Goal: Task Accomplishment & Management: Use online tool/utility

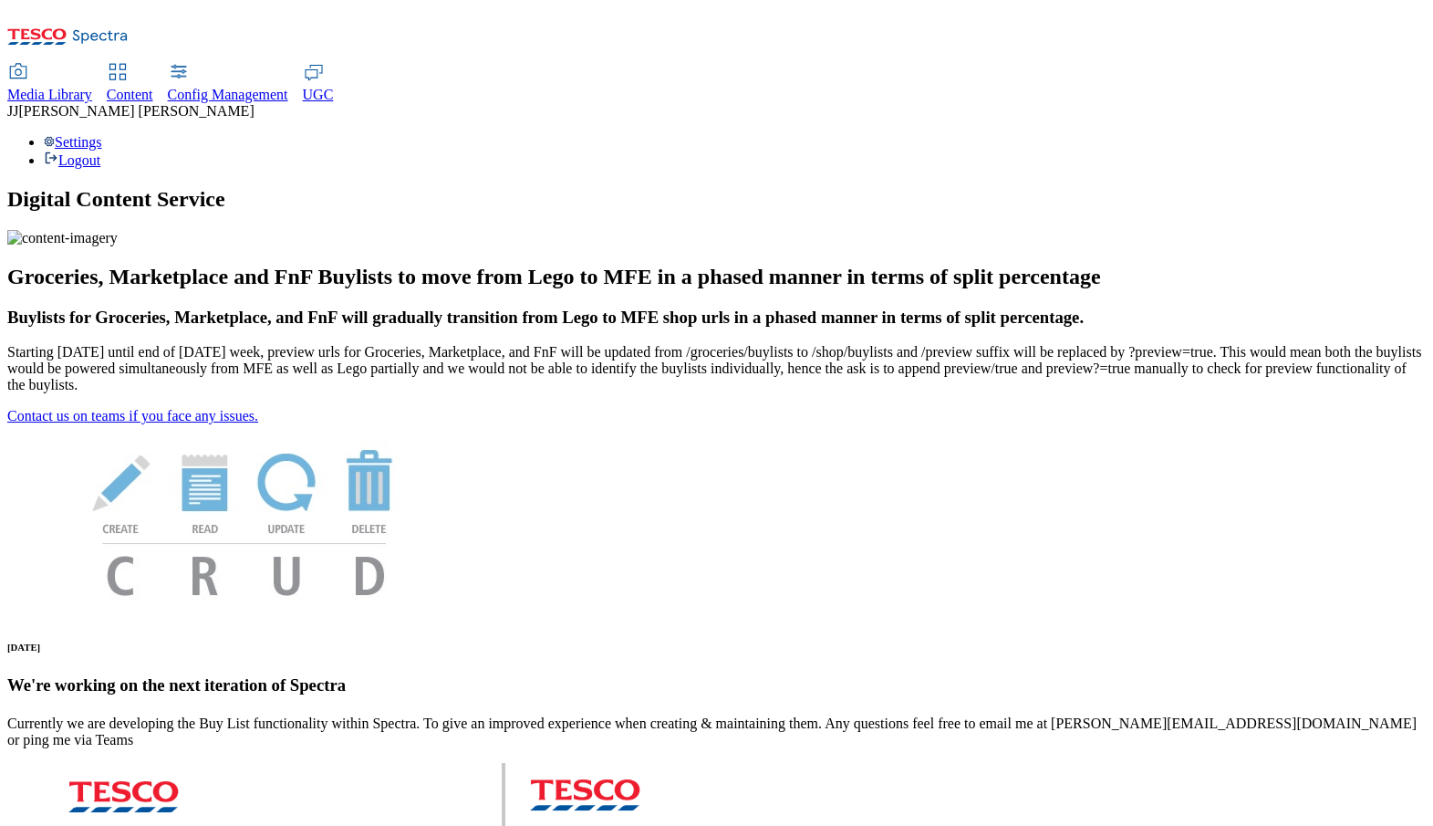
click at [153, 87] on span "Content" at bounding box center [130, 95] width 47 height 16
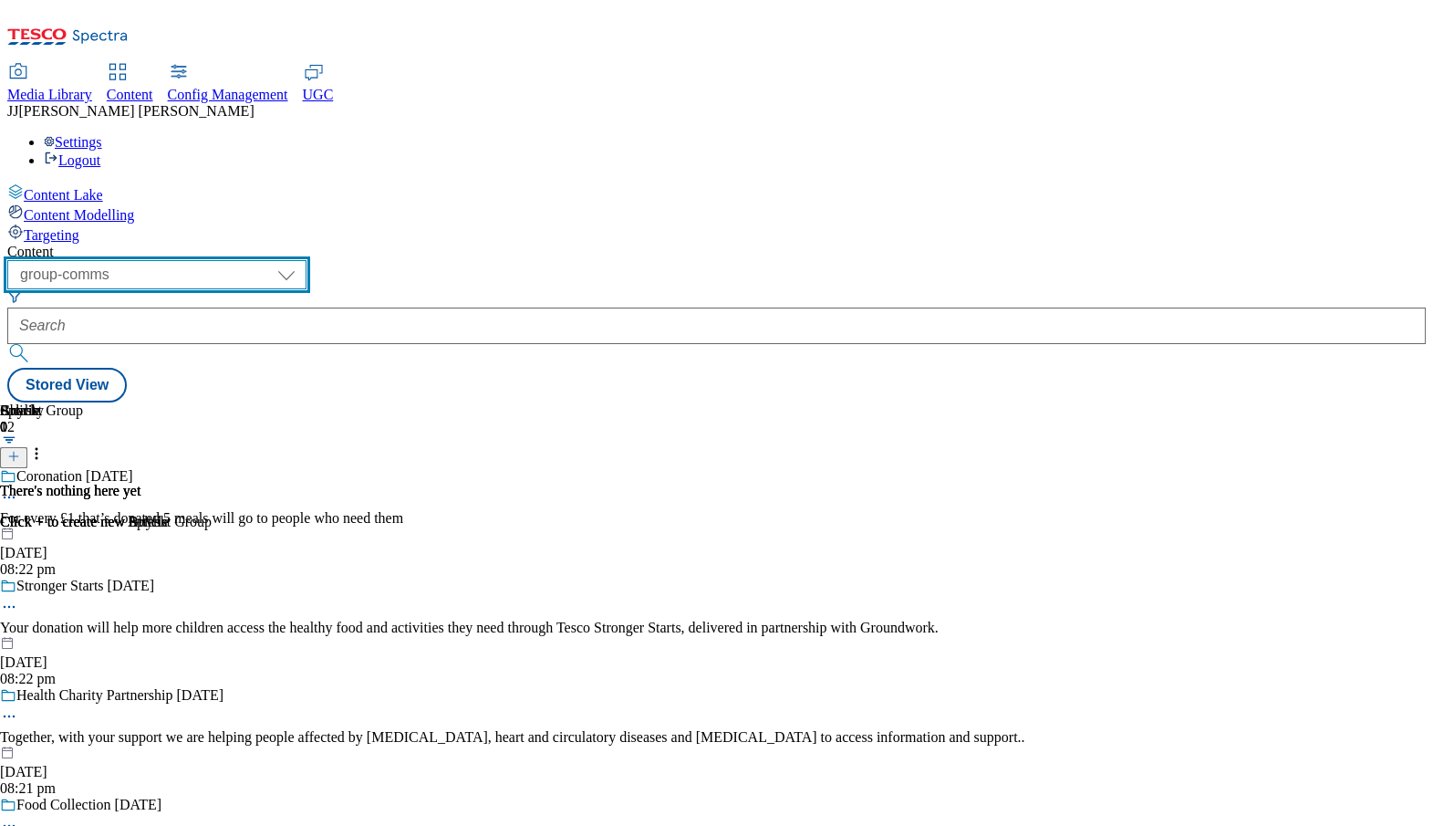
click at [307, 260] on select "dotcom-cz dotcom-hu dotcom-sk fnf-uk ghs-roi ghs-uk group-comms ighs-cz ighs-hu…" at bounding box center [156, 274] width 299 height 29
click at [237, 260] on select "dotcom-cz dotcom-hu dotcom-sk fnf-uk ghs-roi ghs-uk group-comms ighs-cz ighs-hu…" at bounding box center [156, 274] width 299 height 29
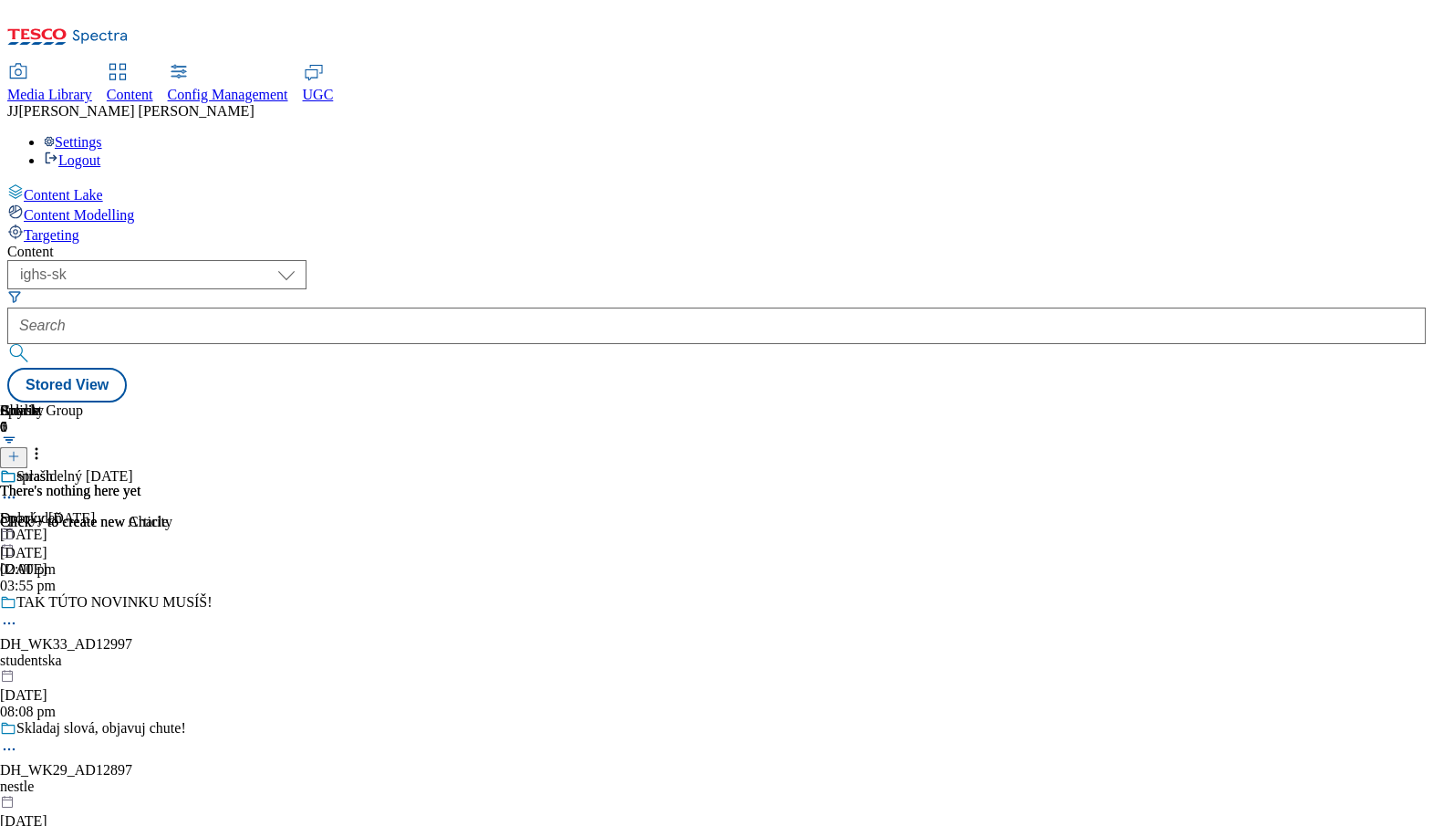
click at [339, 594] on div "TAK TÚTO NOVINKU MUSÍŠ! DH_WK33_AD12997 studentska [DATE] 08:08 pm" at bounding box center [169, 657] width 339 height 126
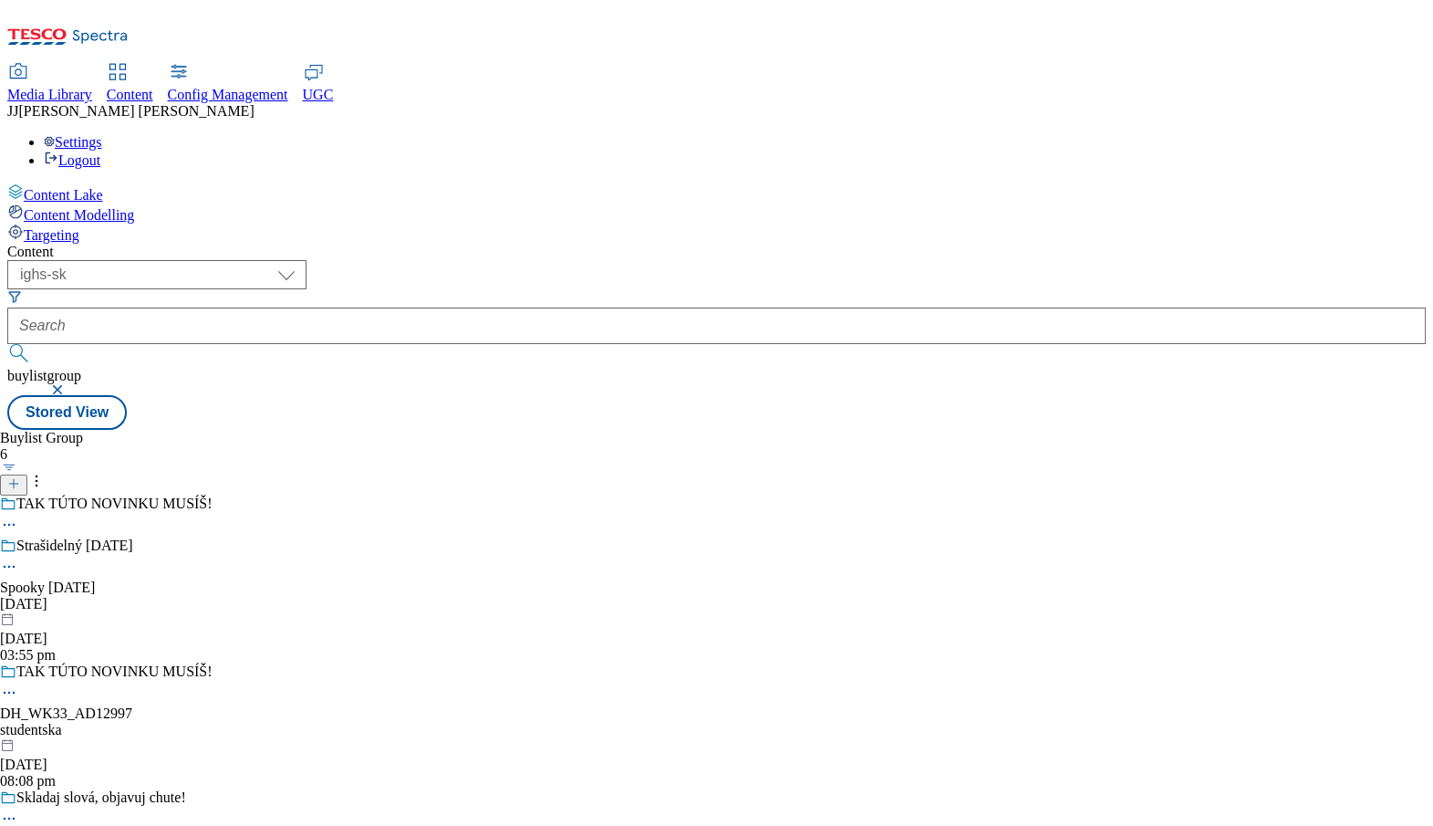
click at [339, 683] on div at bounding box center [169, 694] width 339 height 22
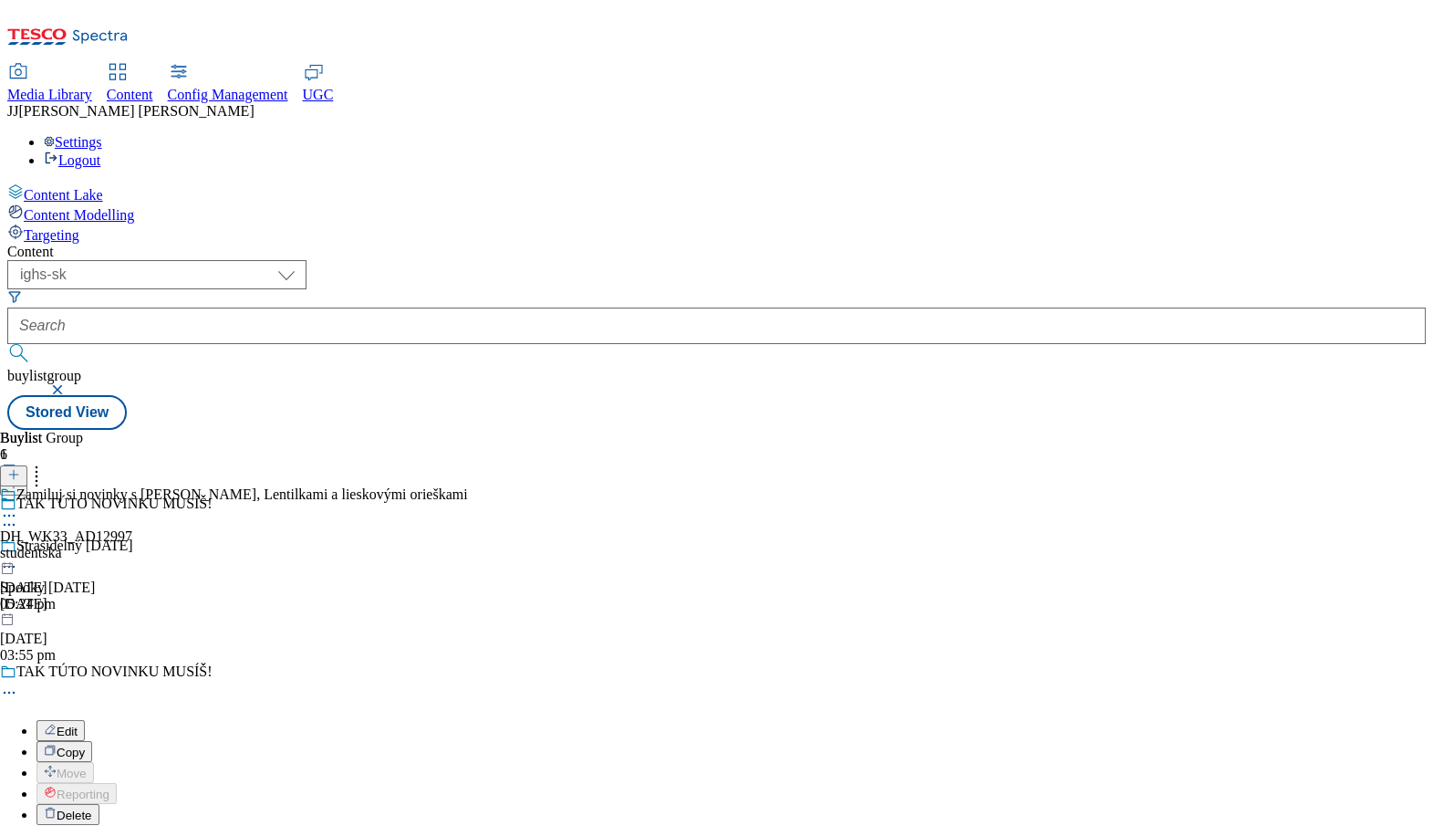
click at [78, 724] on span "Edit" at bounding box center [67, 731] width 21 height 14
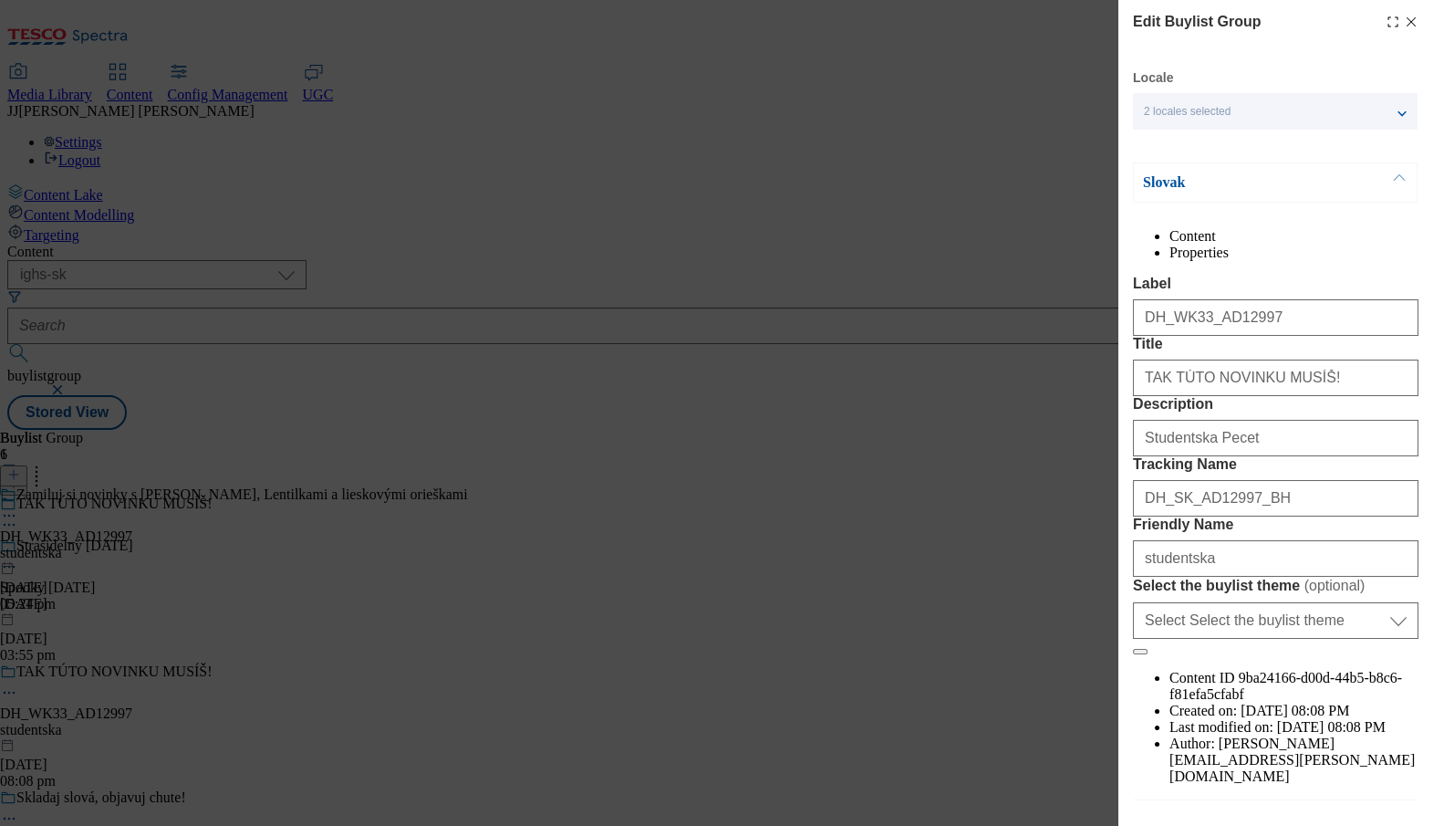
click at [1333, 249] on li "Properties" at bounding box center [1294, 252] width 249 height 16
click at [1414, 19] on icon "Modal" at bounding box center [1411, 22] width 15 height 15
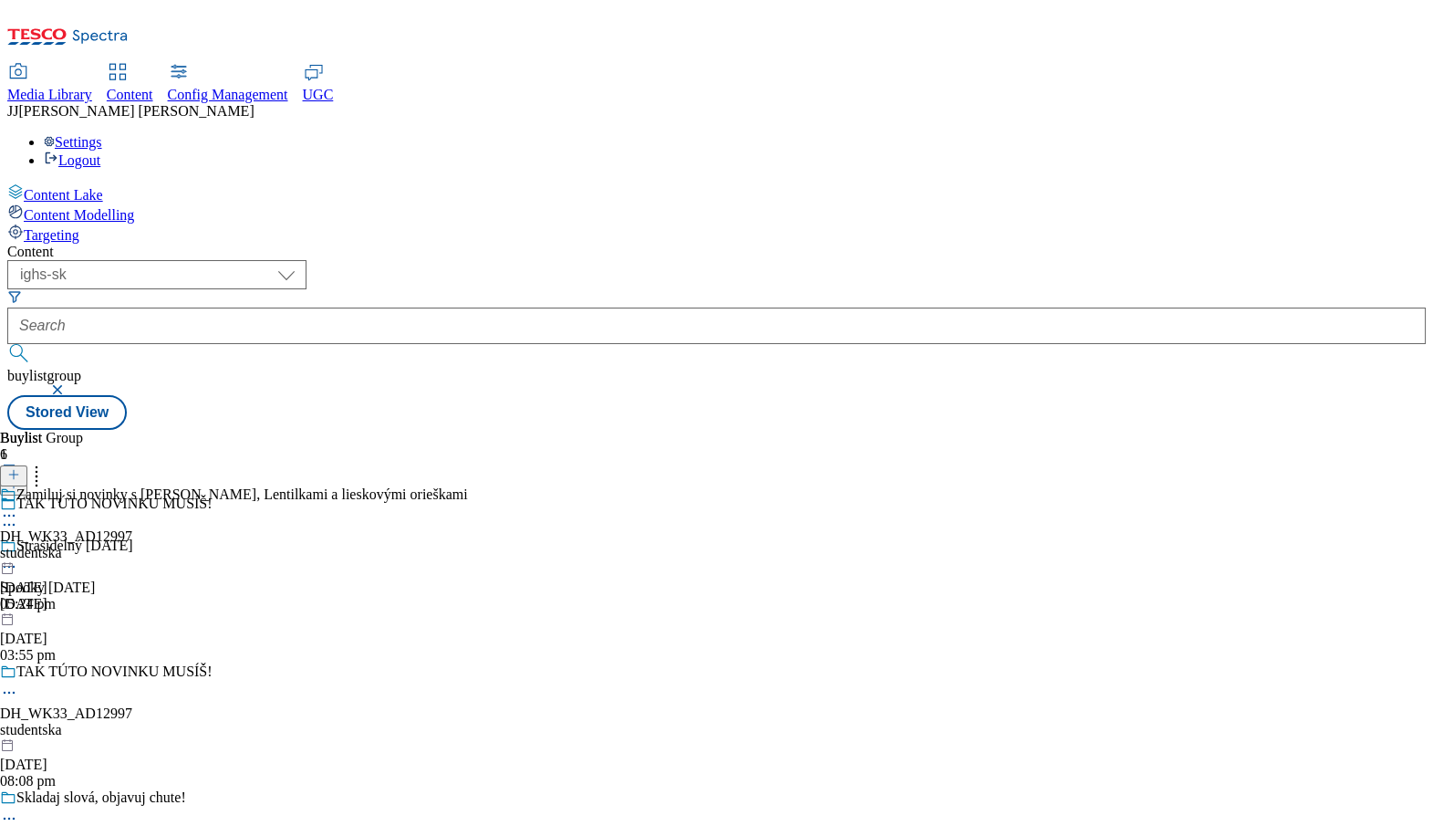
click at [18, 683] on icon at bounding box center [9, 692] width 18 height 18
click at [339, 663] on div "TAK TÚTO NOVINKU MUSÍŠ! Edit Copy Move Reporting Delete DH_WK33_AD12997 student…" at bounding box center [169, 793] width 339 height 260
click at [339, 663] on div "TAK TÚTO NOVINKU MUSÍŠ! DH_WK33_AD12997 studentska [DATE] 08:08 pm" at bounding box center [169, 726] width 339 height 126
click at [18, 506] on icon at bounding box center [9, 515] width 18 height 18
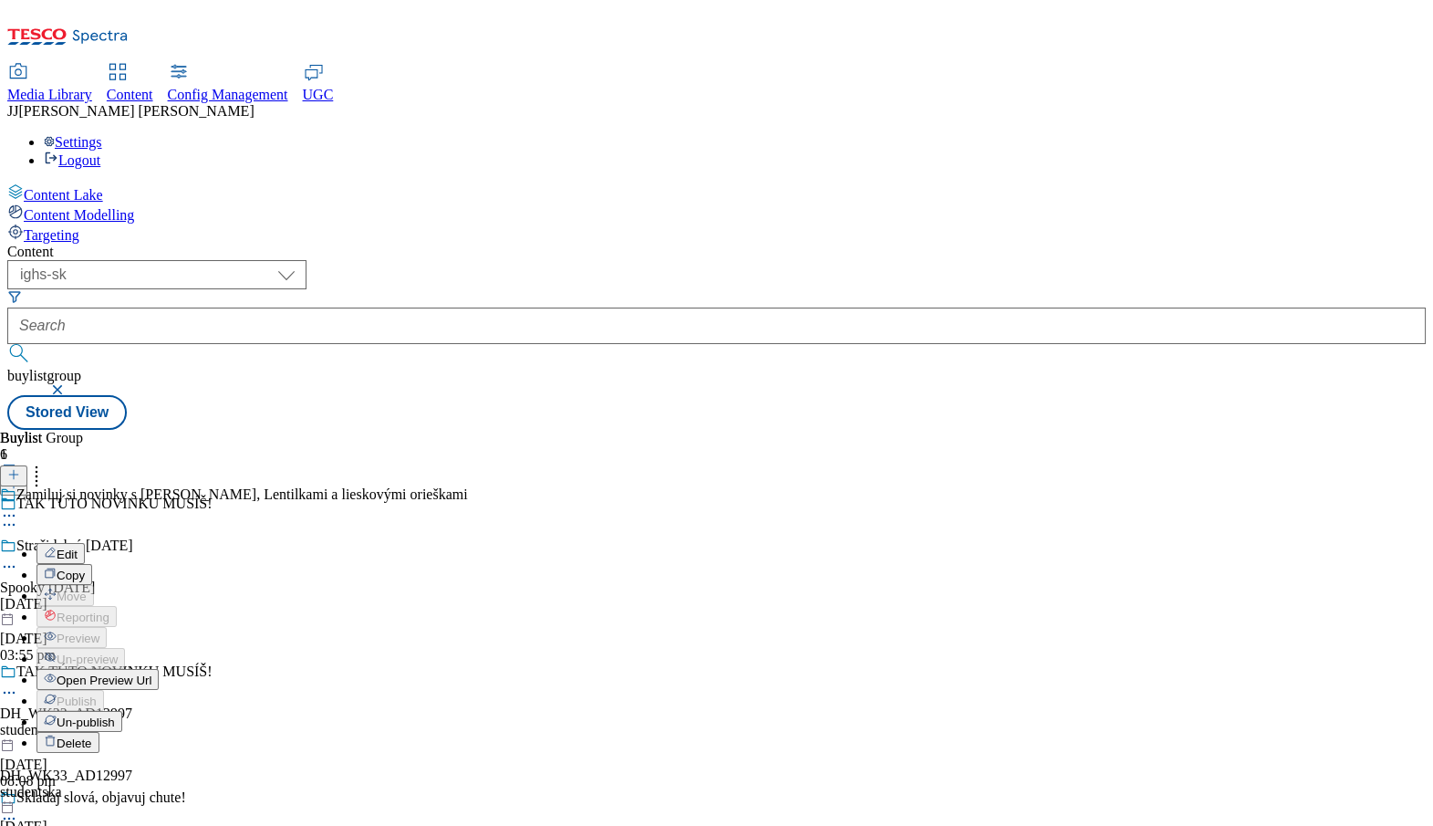
click at [151, 673] on span "Open Preview Url" at bounding box center [104, 680] width 95 height 14
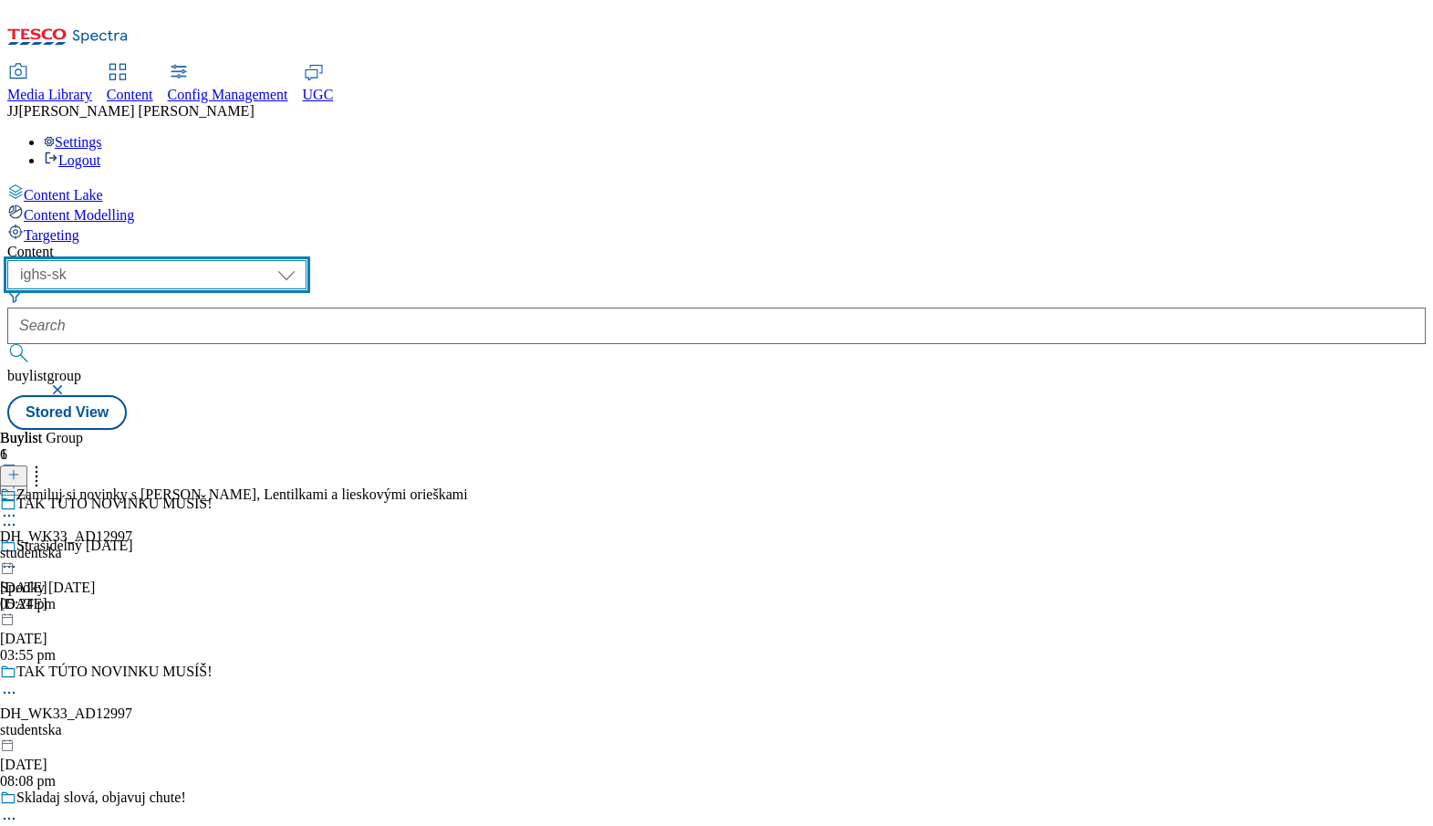
click at [307, 260] on select "dotcom-cz dotcom-hu dotcom-sk fnf-uk ghs-roi ghs-uk group-comms ighs-cz ighs-hu…" at bounding box center [156, 274] width 299 height 29
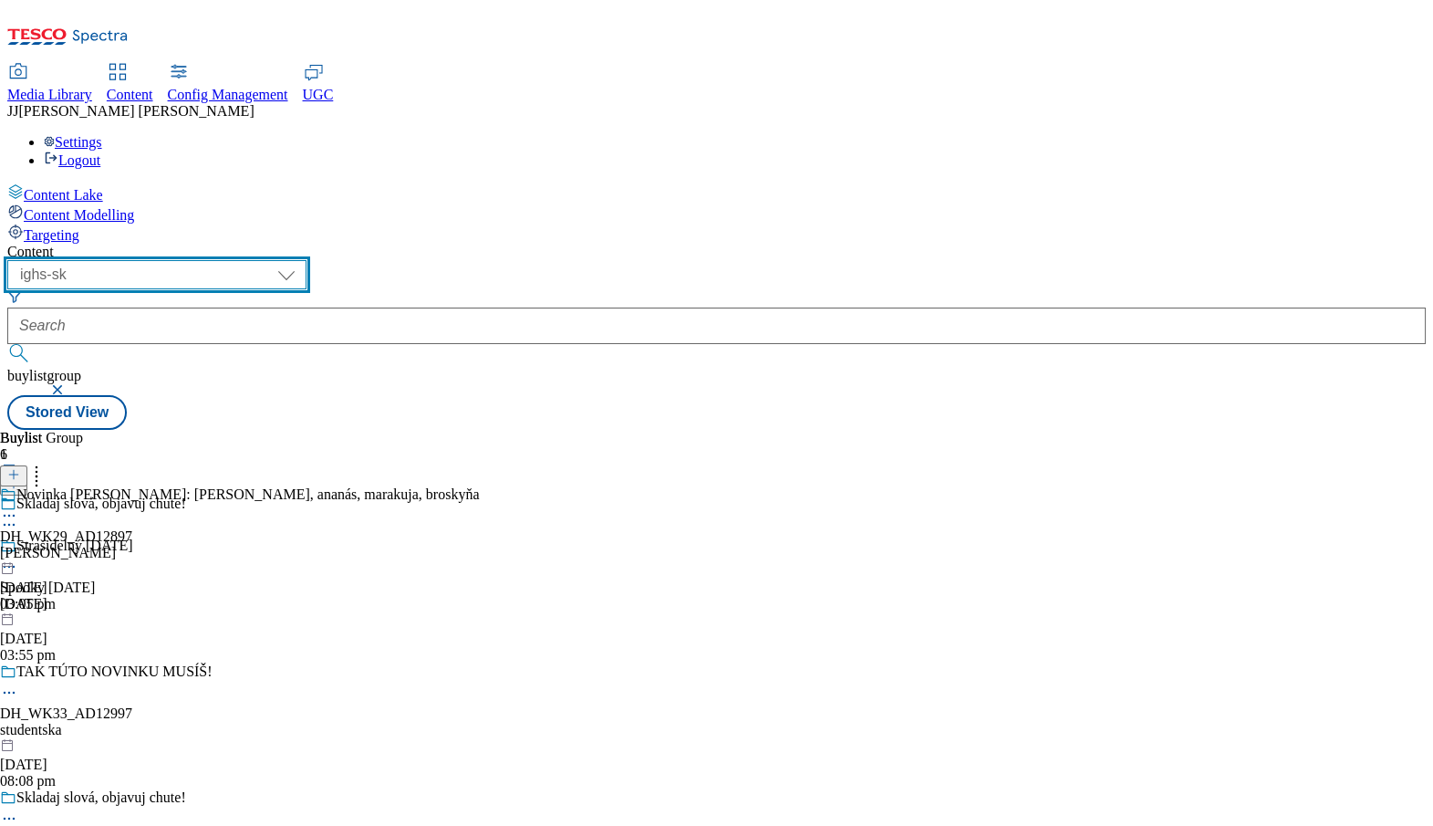
click at [307, 260] on select "dotcom-cz dotcom-hu dotcom-sk fnf-uk ghs-roi ghs-uk group-comms ighs-cz ighs-hu…" at bounding box center [156, 274] width 299 height 29
select select "ighs-cz"
click at [237, 260] on select "dotcom-cz dotcom-hu dotcom-sk fnf-uk ghs-roi ghs-uk group-comms ighs-cz ighs-hu…" at bounding box center [156, 274] width 299 height 29
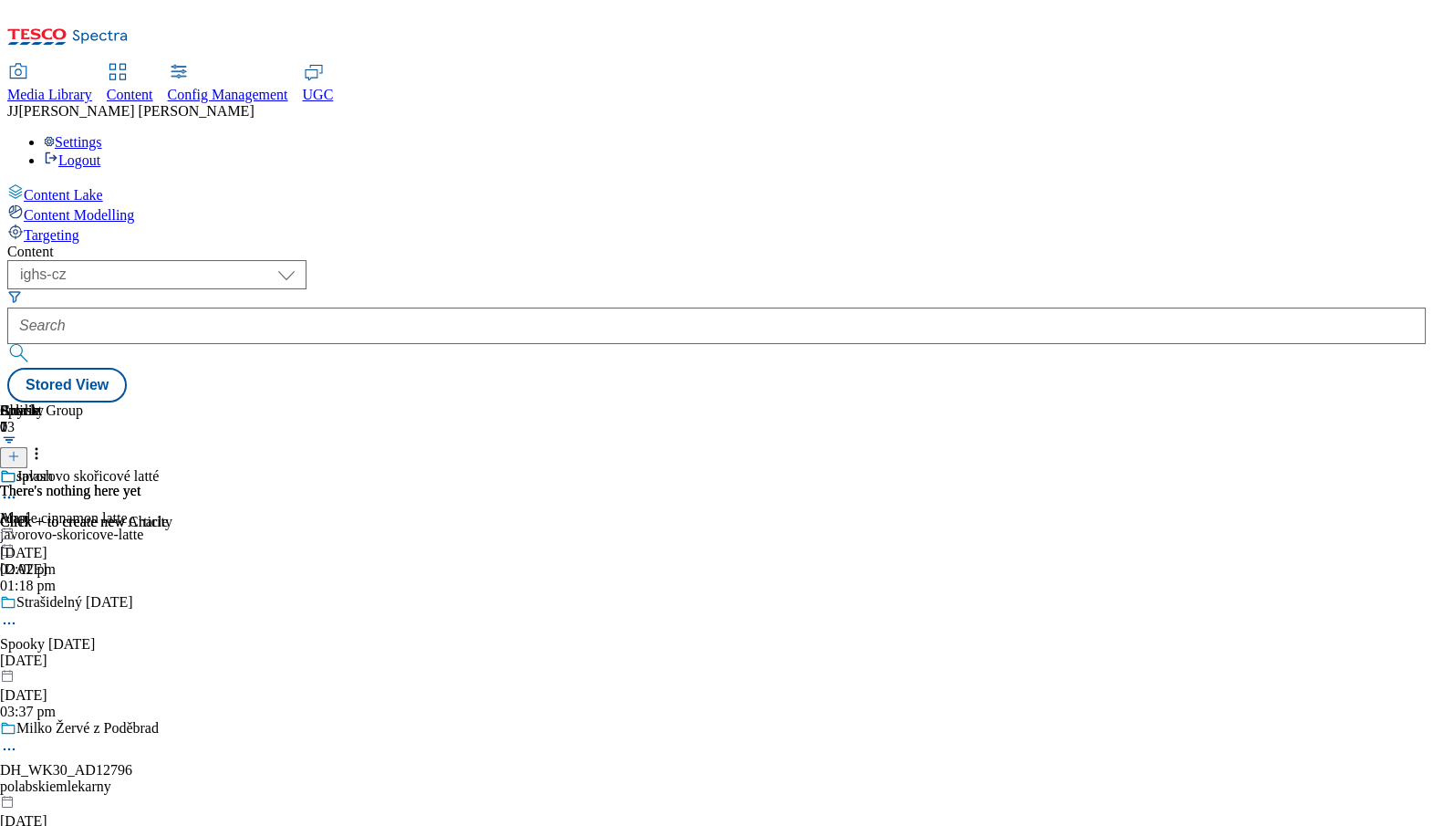
click at [450, 526] on div "javorovo-skoricove-latte" at bounding box center [225, 534] width 450 height 16
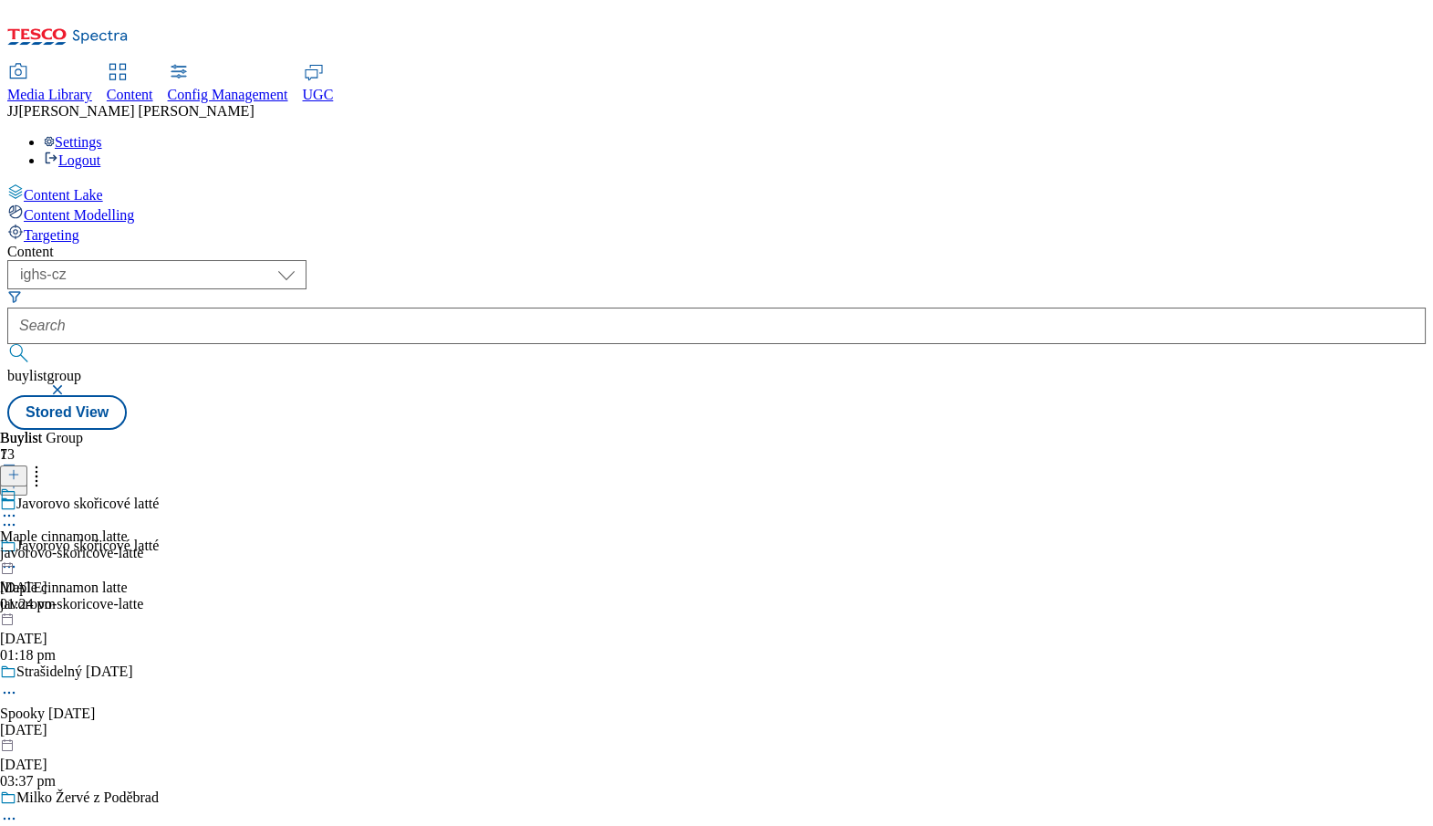
click at [18, 506] on icon at bounding box center [9, 515] width 18 height 18
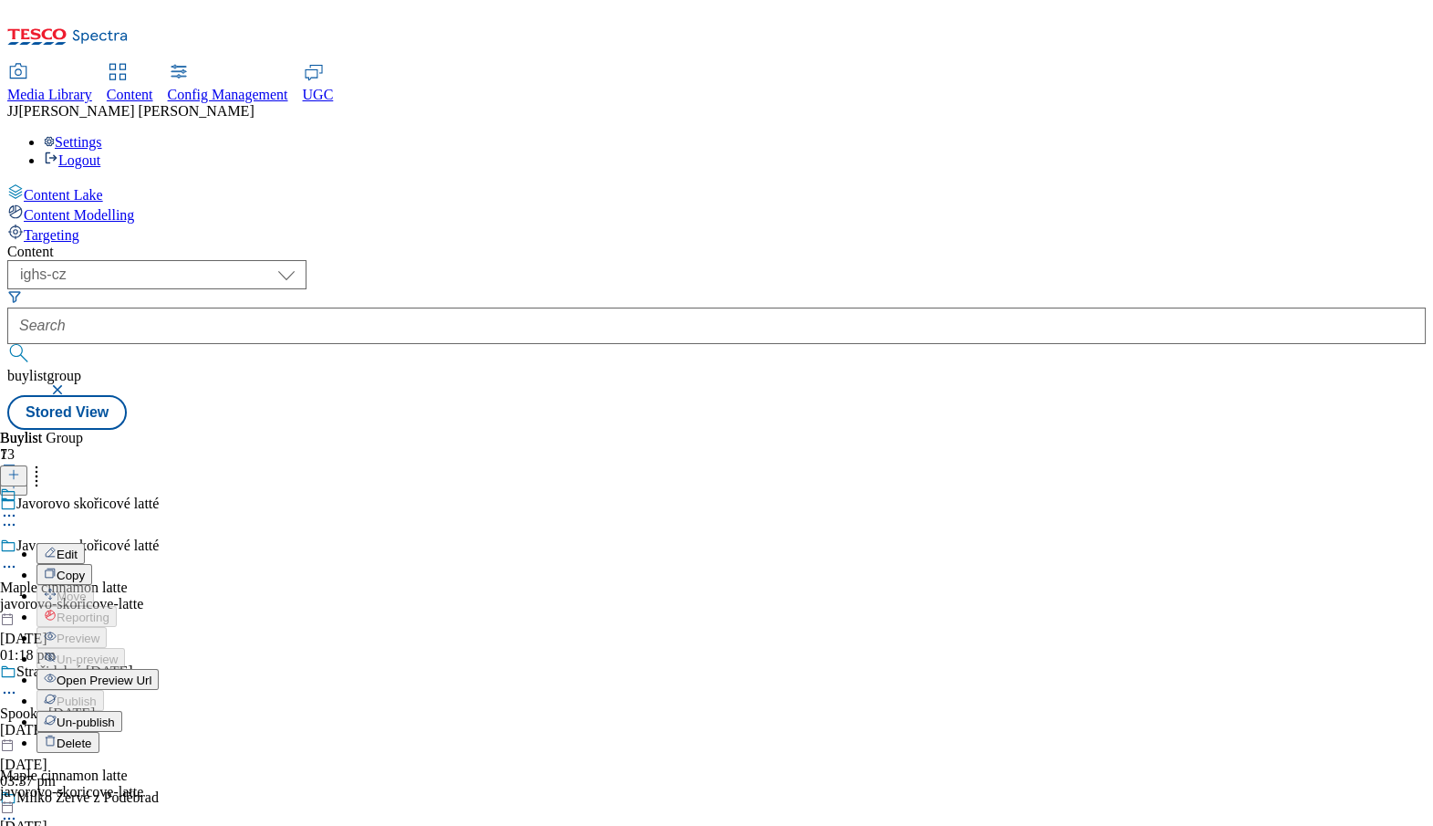
click at [151, 673] on span "Open Preview Url" at bounding box center [104, 680] width 95 height 14
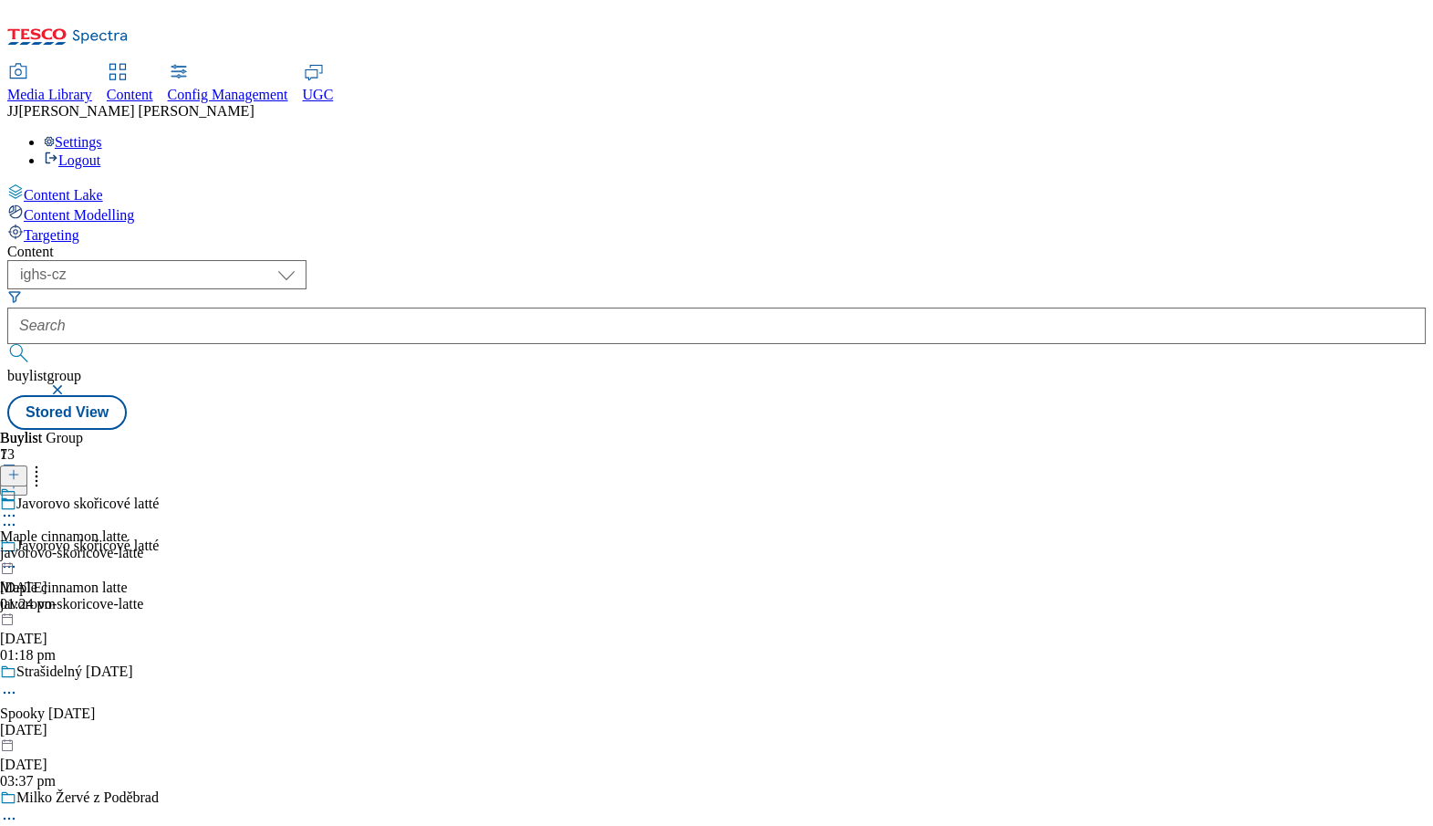
click at [11, 817] on circle at bounding box center [9, 818] width 3 height 3
click at [482, 612] on div "Vyrobeno z čerstvého mléka a smetany od [DEMOGRAPHIC_DATA] farmářů. DH_WK30_AD1…" at bounding box center [241, 549] width 482 height 126
click at [18, 506] on icon at bounding box center [9, 515] width 18 height 18
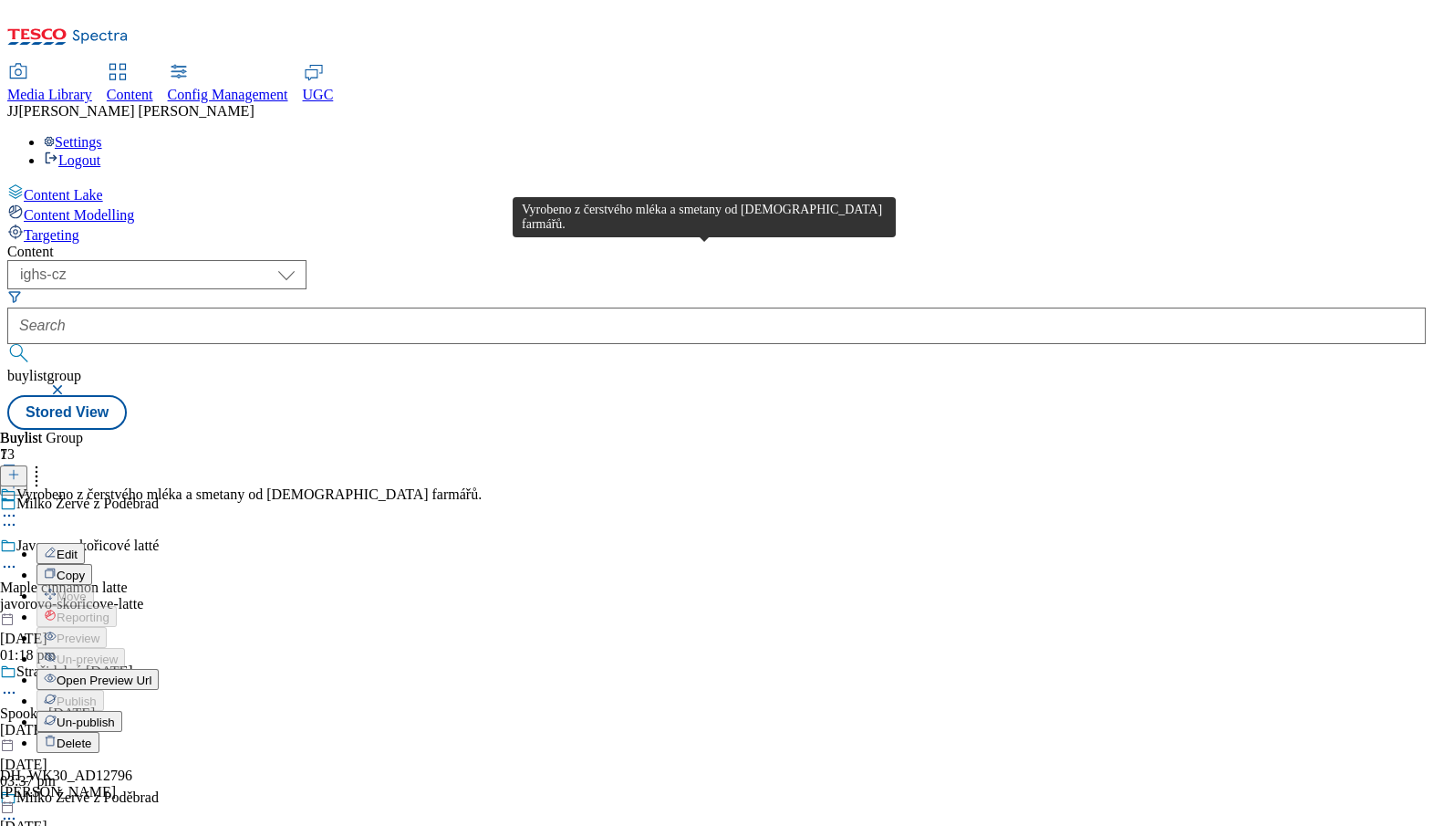
click at [482, 486] on div "Vyrobeno z čerstvého mléka a smetany od [DEMOGRAPHIC_DATA] farmářů." at bounding box center [248, 494] width 465 height 16
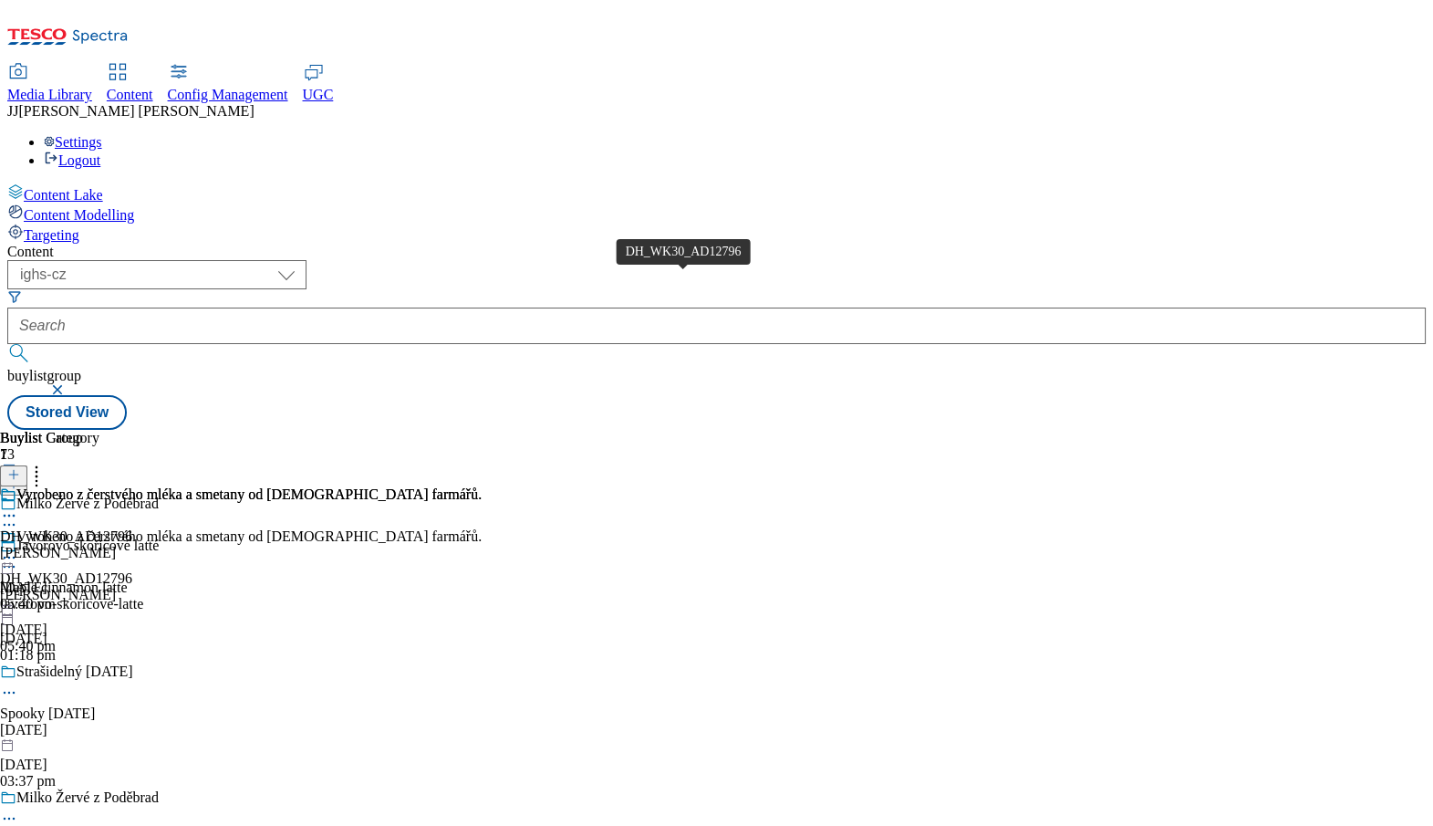
click at [132, 570] on div "DH_WK30_AD12796" at bounding box center [66, 578] width 132 height 16
click at [18, 548] on icon at bounding box center [9, 557] width 18 height 18
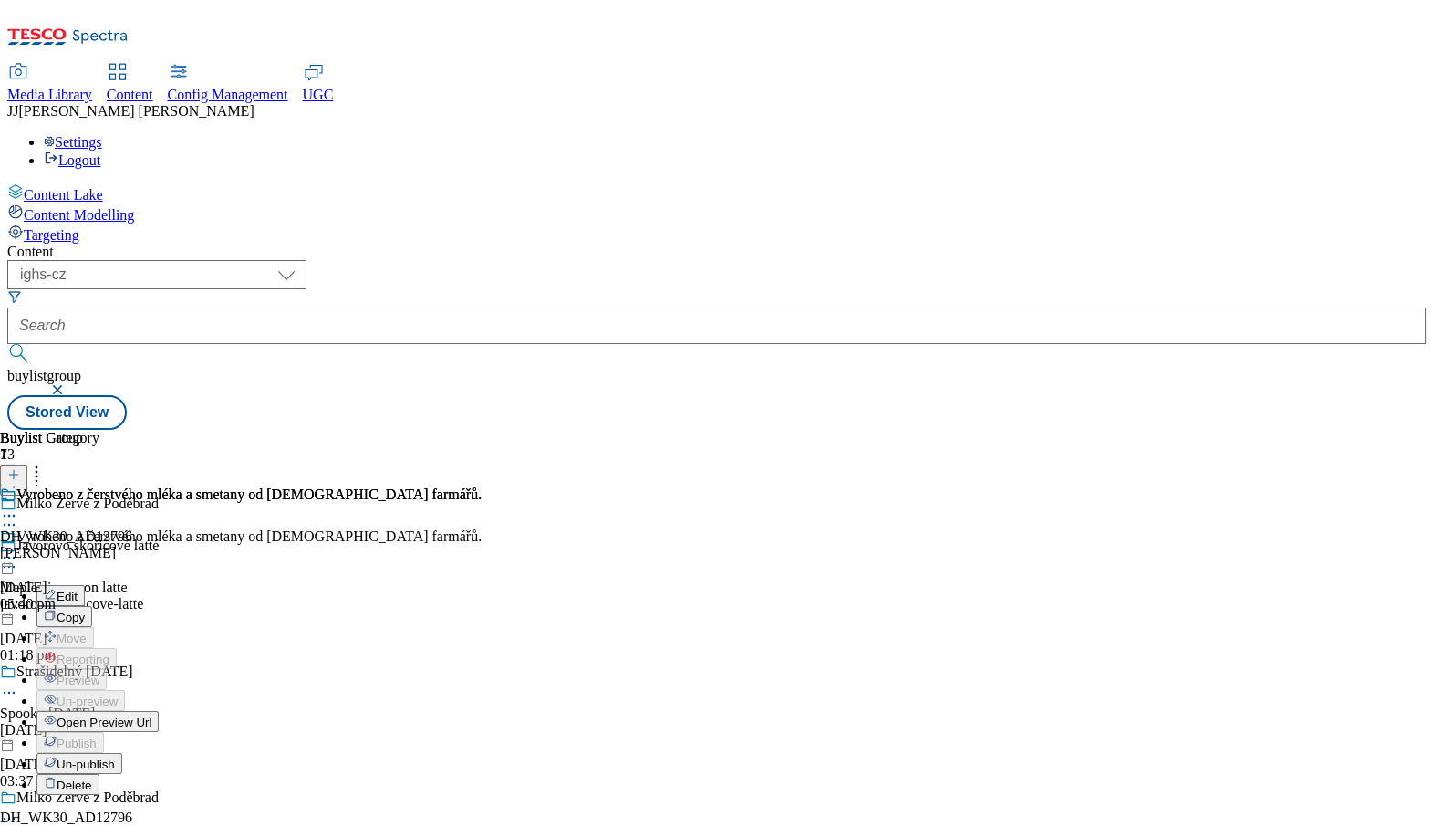
click at [85, 585] on button "Edit" at bounding box center [60, 595] width 48 height 21
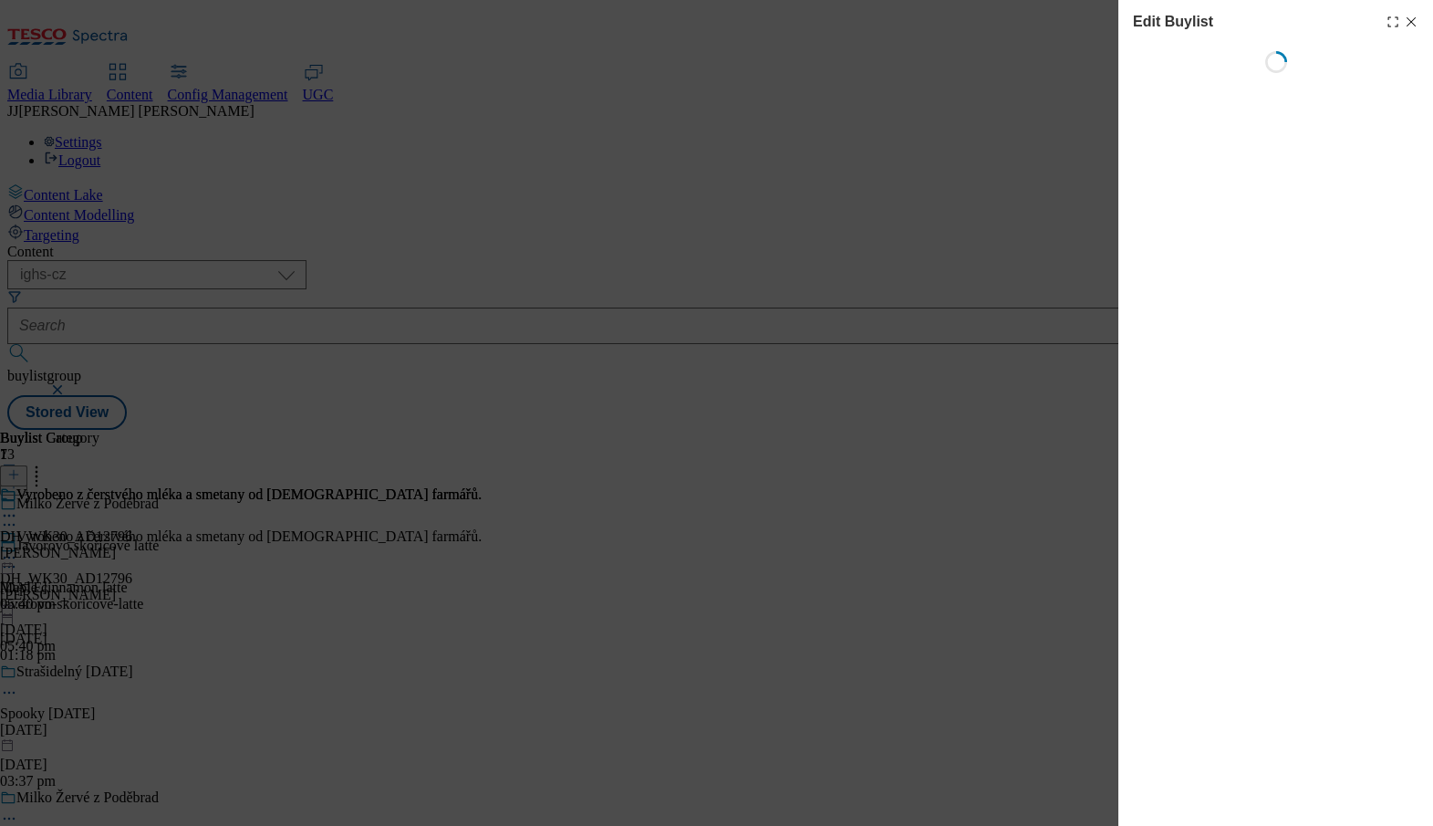
select select "seasonal"
select select "supplier funded long term >4 weeks"
select select "dunnhumby"
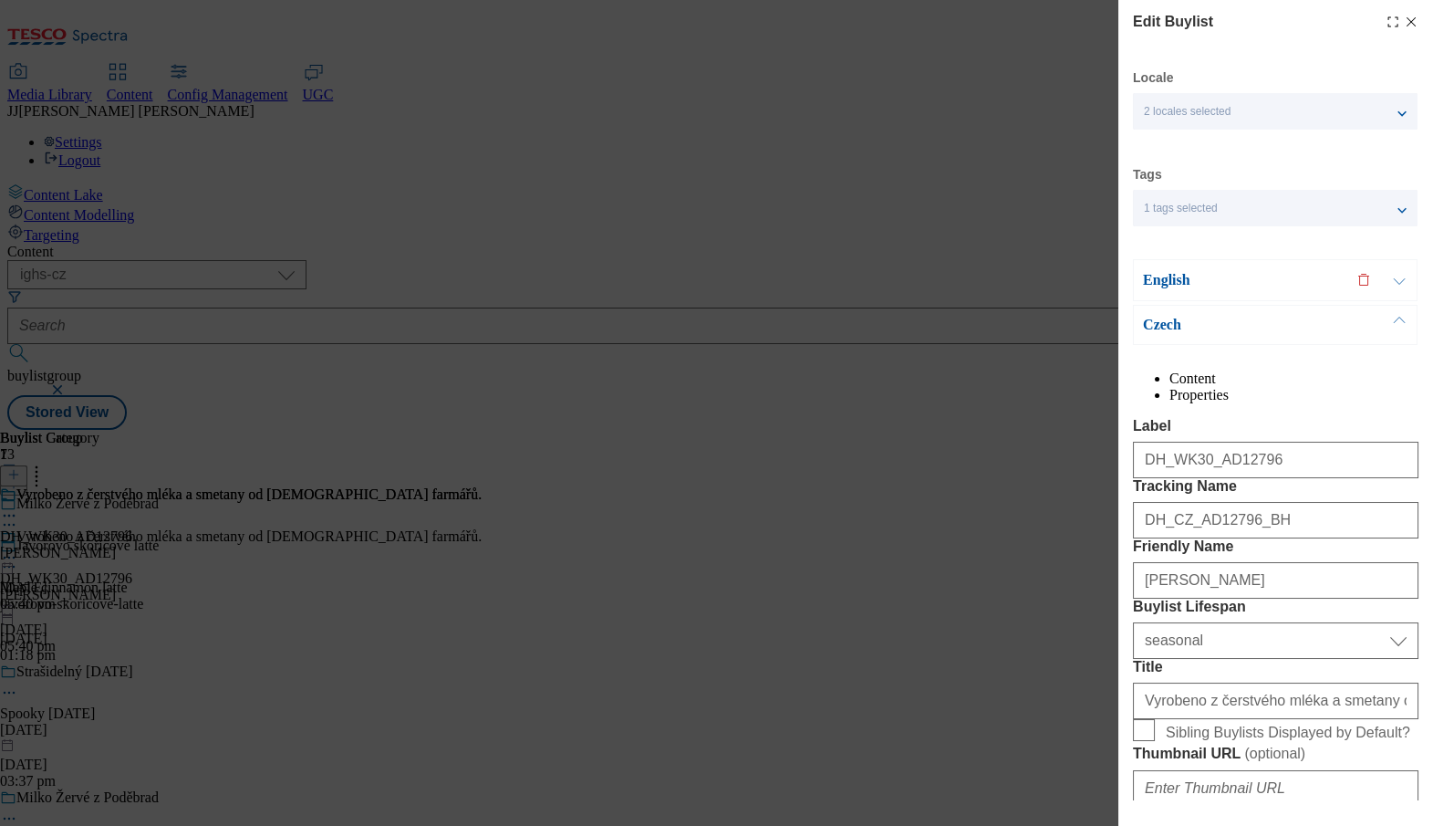
select select "Banner"
click at [1323, 396] on li "Properties" at bounding box center [1294, 395] width 249 height 16
drag, startPoint x: 1135, startPoint y: 616, endPoint x: 1431, endPoint y: 616, distance: 296.5
click at [1431, 616] on div "Edit Buylist Locale 2 locales selected English Czech Tags 1 tags selected buyli…" at bounding box center [1275, 400] width 315 height 800
copy span "[PERSON_NAME][EMAIL_ADDRESS][PERSON_NAME][DOMAIN_NAME]"
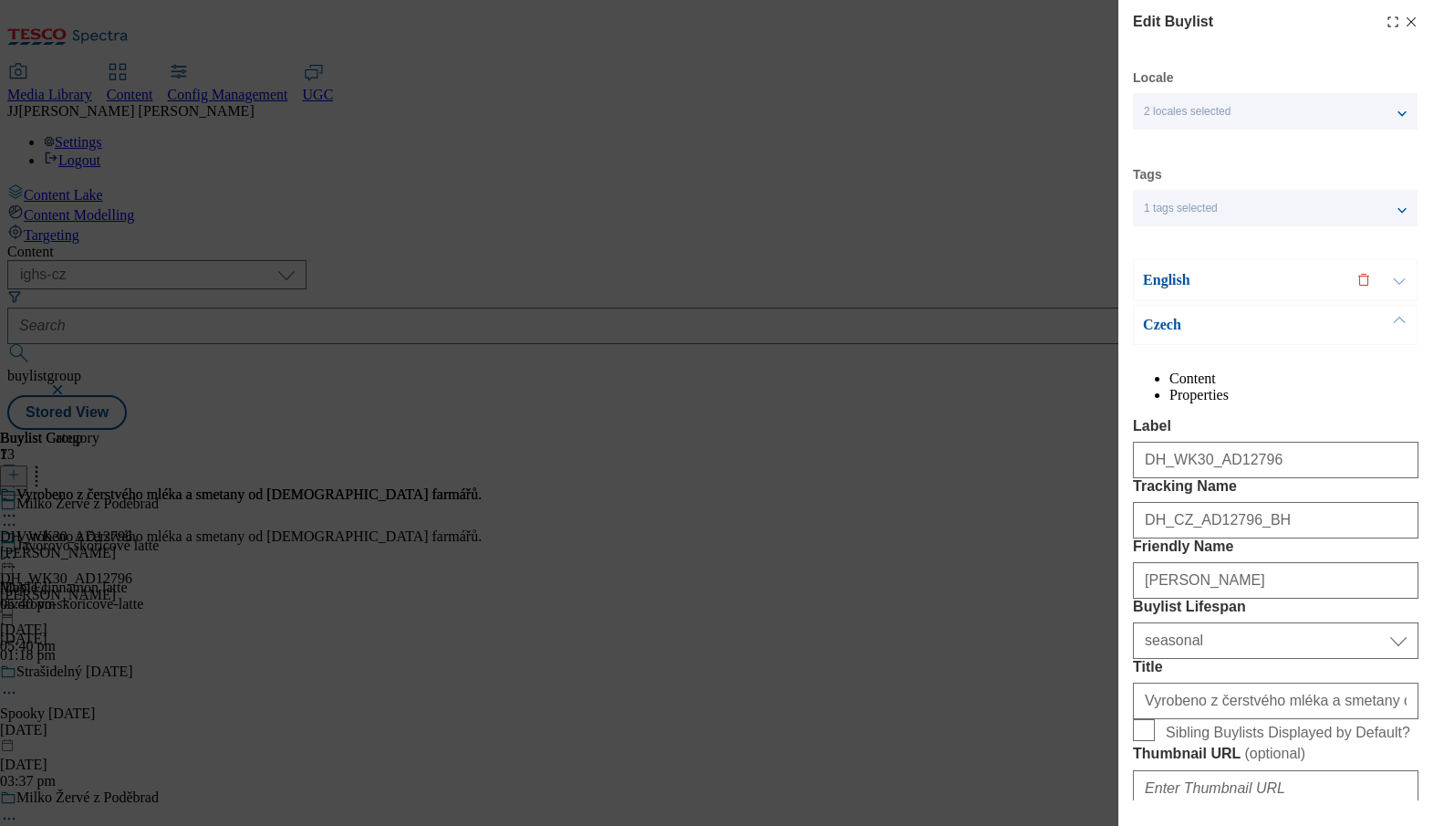
drag, startPoint x: 1131, startPoint y: 619, endPoint x: 1420, endPoint y: 619, distance: 288.3
click at [1420, 619] on div "Edit Buylist Locale 2 locales selected English Czech Tags 1 tags selected buyli…" at bounding box center [1275, 400] width 315 height 800
copy span "[PERSON_NAME][EMAIL_ADDRESS][PERSON_NAME][DOMAIN_NAME]"
click at [1413, 29] on div "Edit Buylist" at bounding box center [1276, 22] width 286 height 22
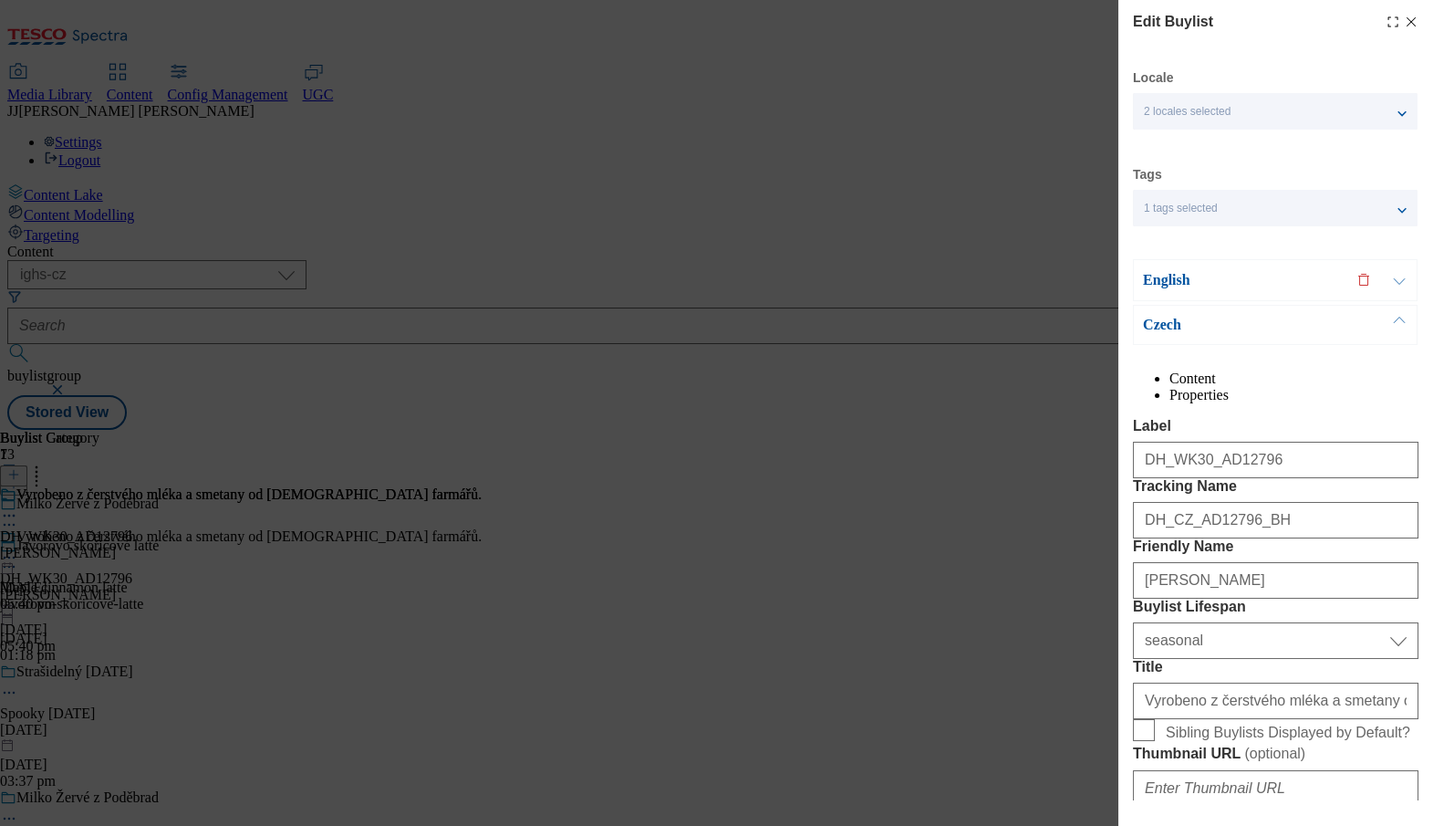
click at [1415, 26] on line "Modal" at bounding box center [1412, 22] width 8 height 8
select select "seasonal"
select select "supplier funded long term >4 weeks"
select select "dunnhumby"
select select "Banner"
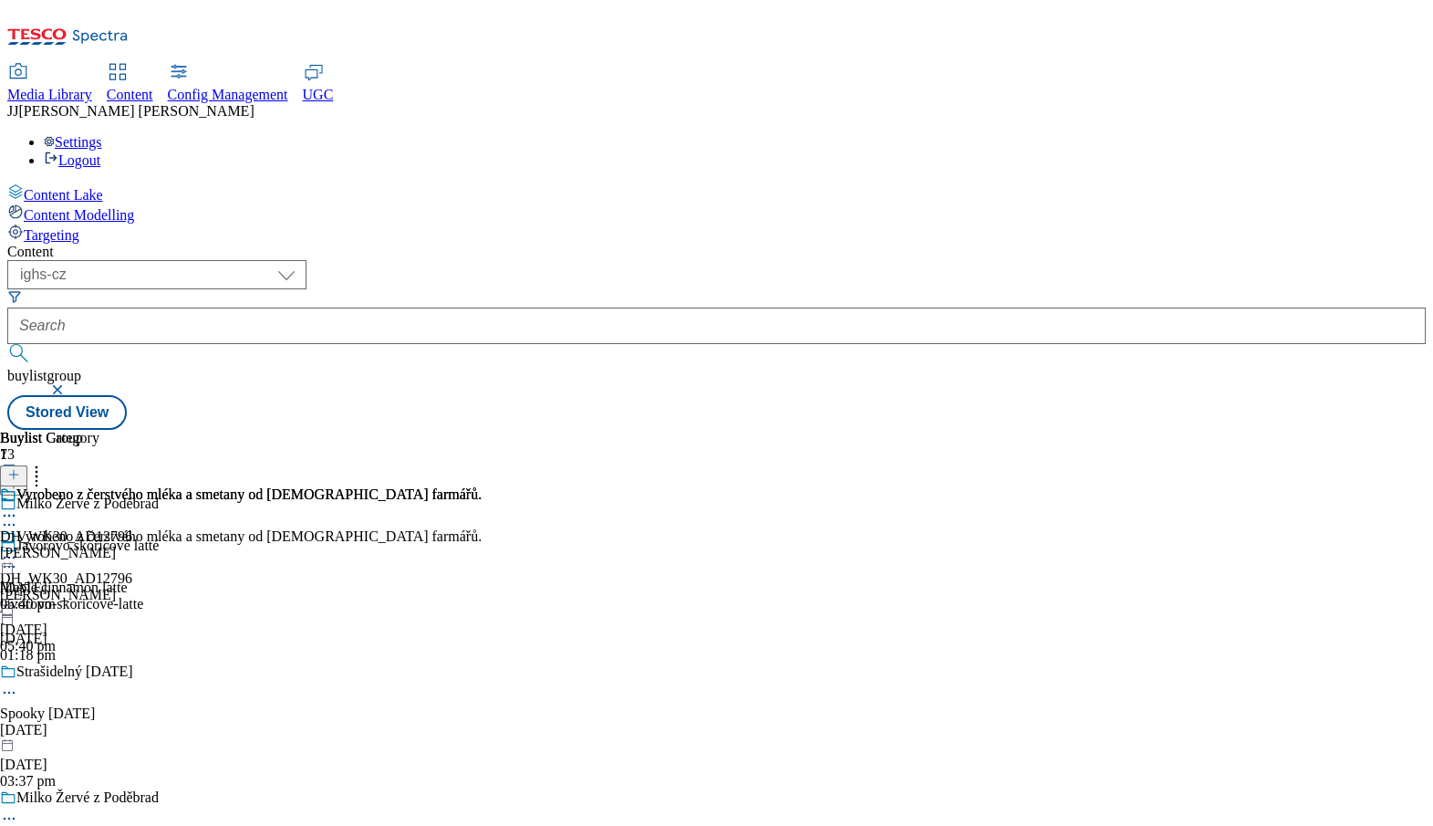
click at [348, 596] on div "javorovo-skoricove-latte" at bounding box center [174, 604] width 348 height 16
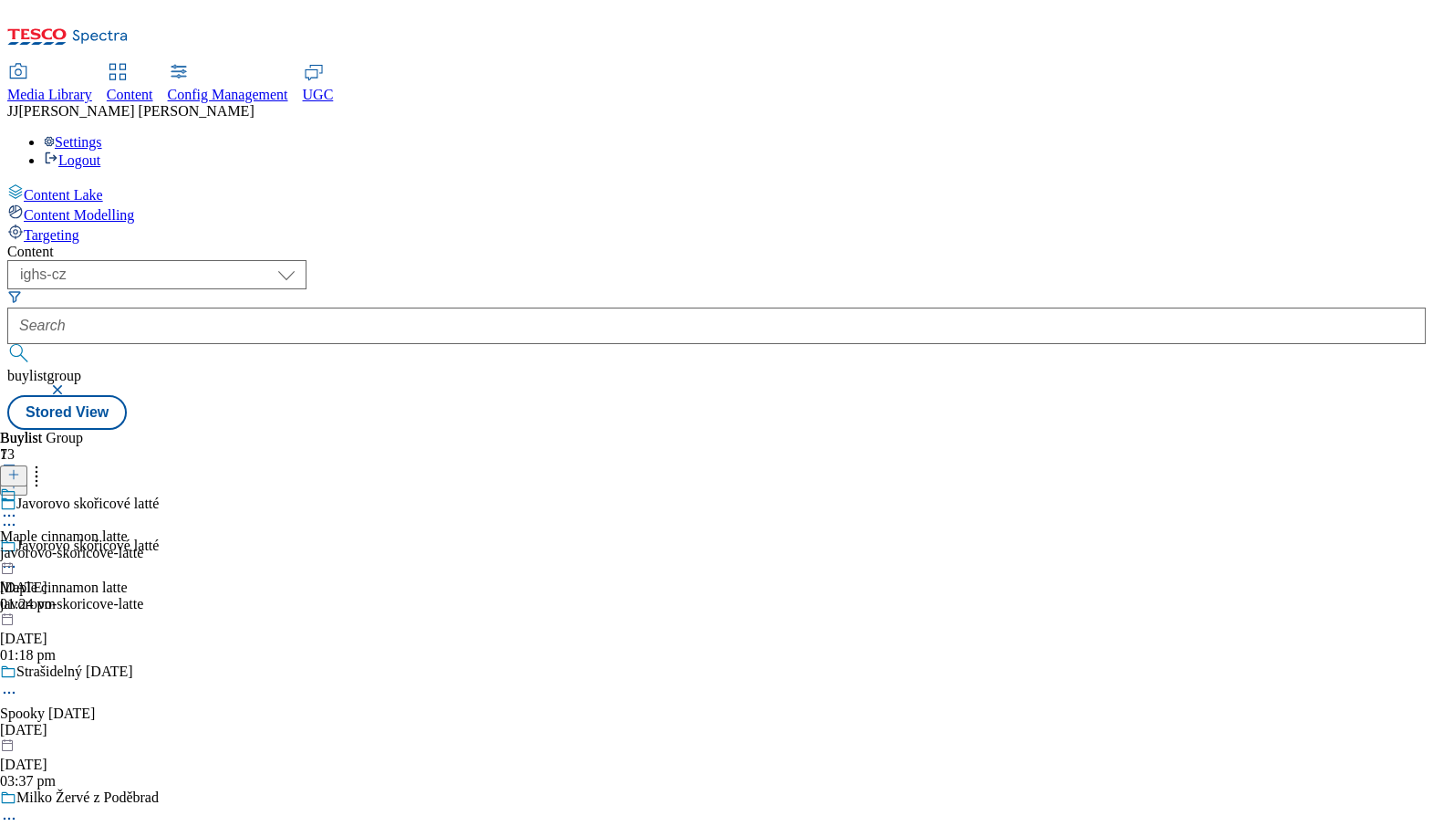
click at [143, 545] on div "javorovo-skoricove-latte" at bounding box center [71, 553] width 143 height 16
click at [143, 528] on div "Maple cinnamon latte javorovo-skoricove-latte [DATE] 01:24 pm" at bounding box center [71, 591] width 143 height 126
click at [18, 548] on icon at bounding box center [9, 557] width 18 height 18
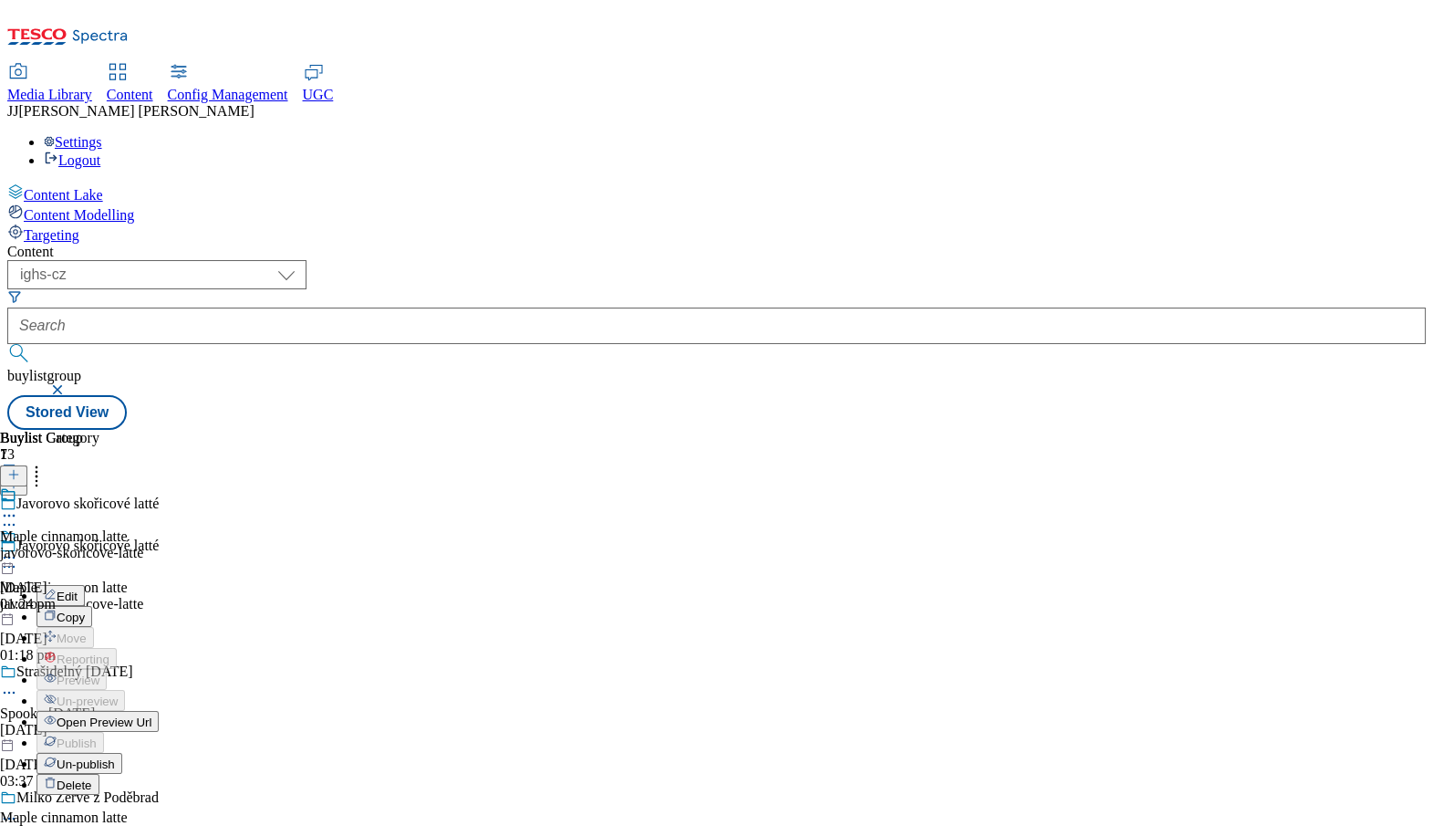
click at [151, 715] on span "Open Preview Url" at bounding box center [104, 722] width 95 height 14
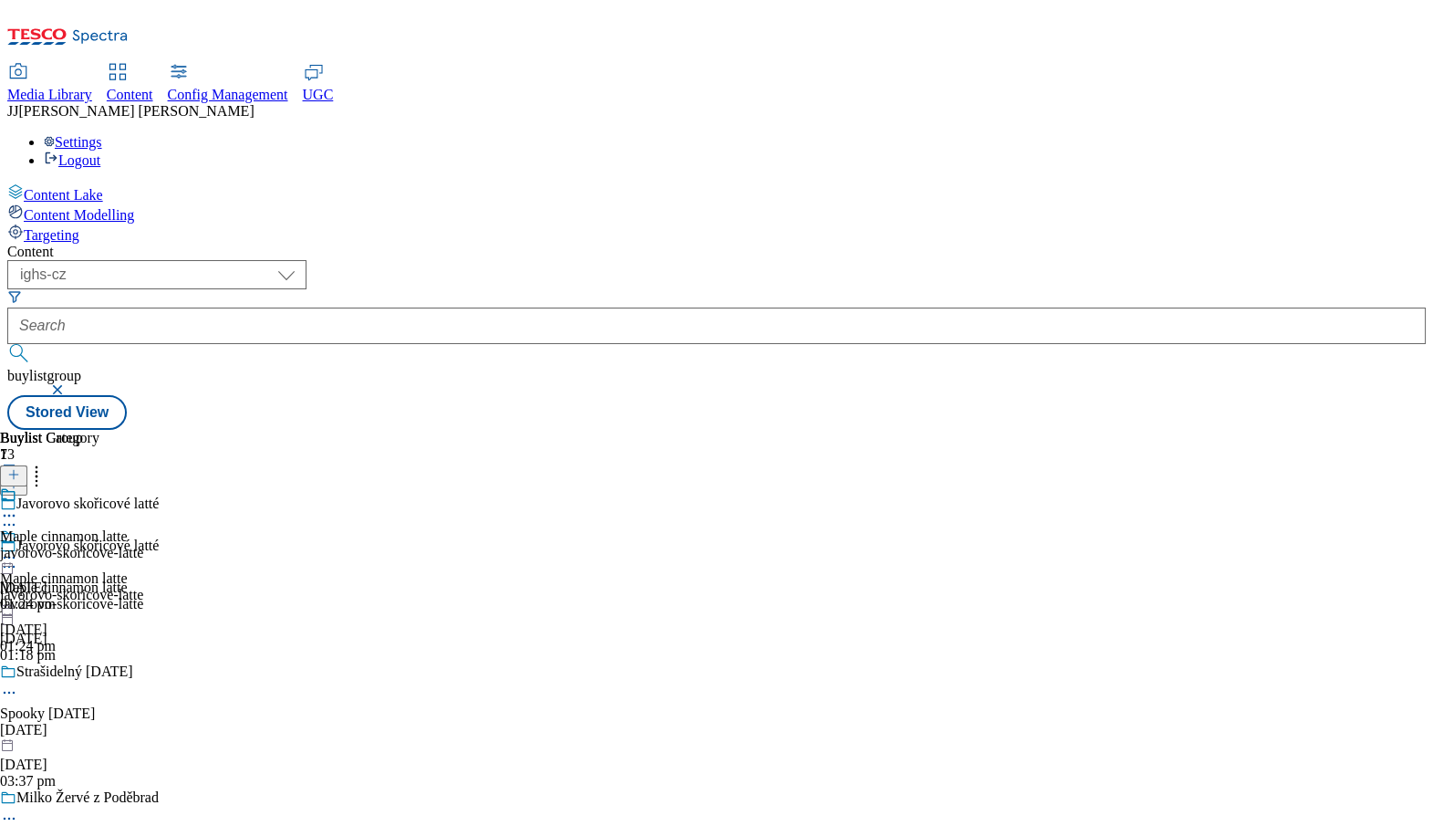
click at [18, 557] on icon at bounding box center [9, 566] width 18 height 18
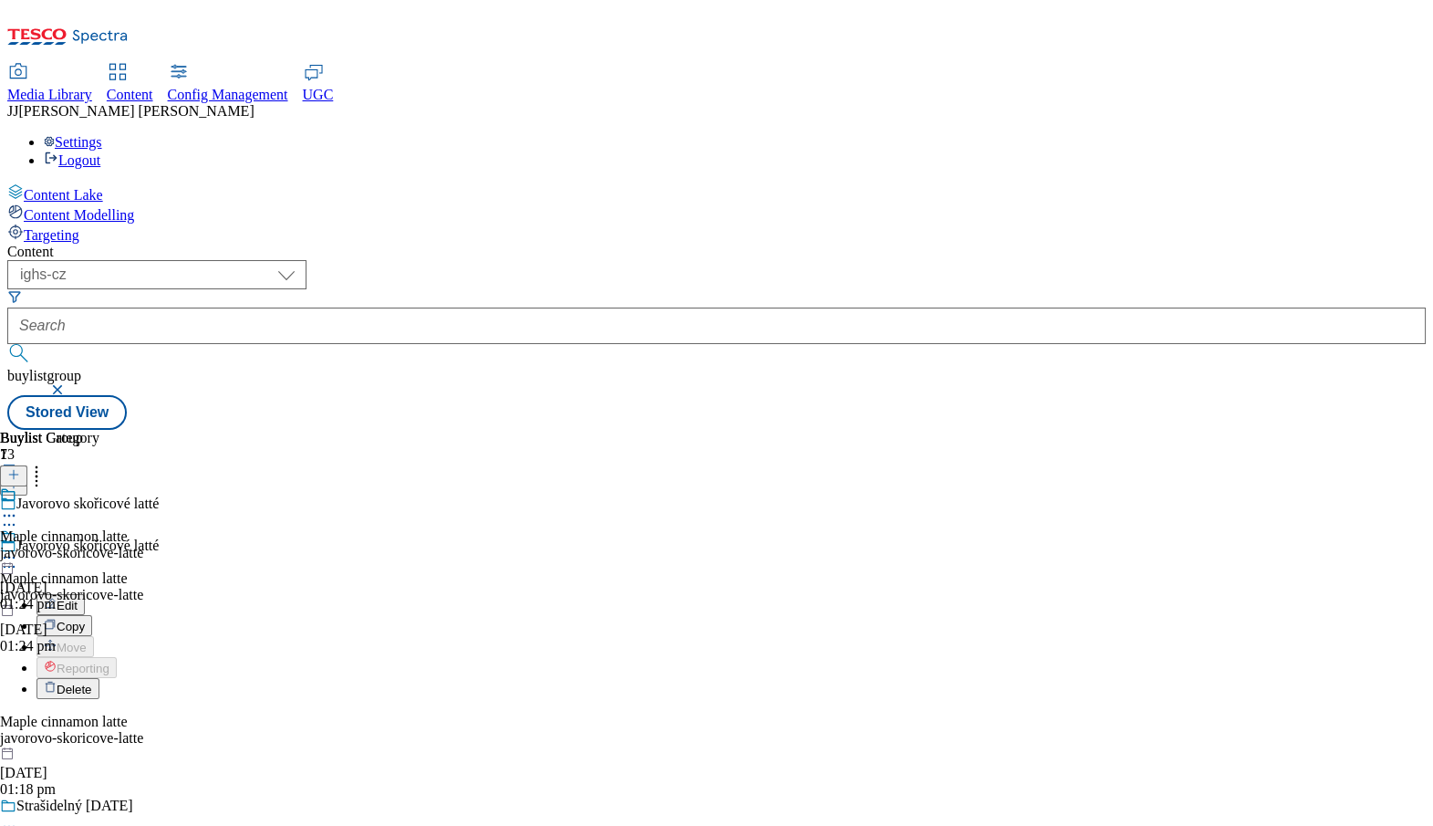
click at [85, 594] on button "Edit" at bounding box center [60, 604] width 48 height 21
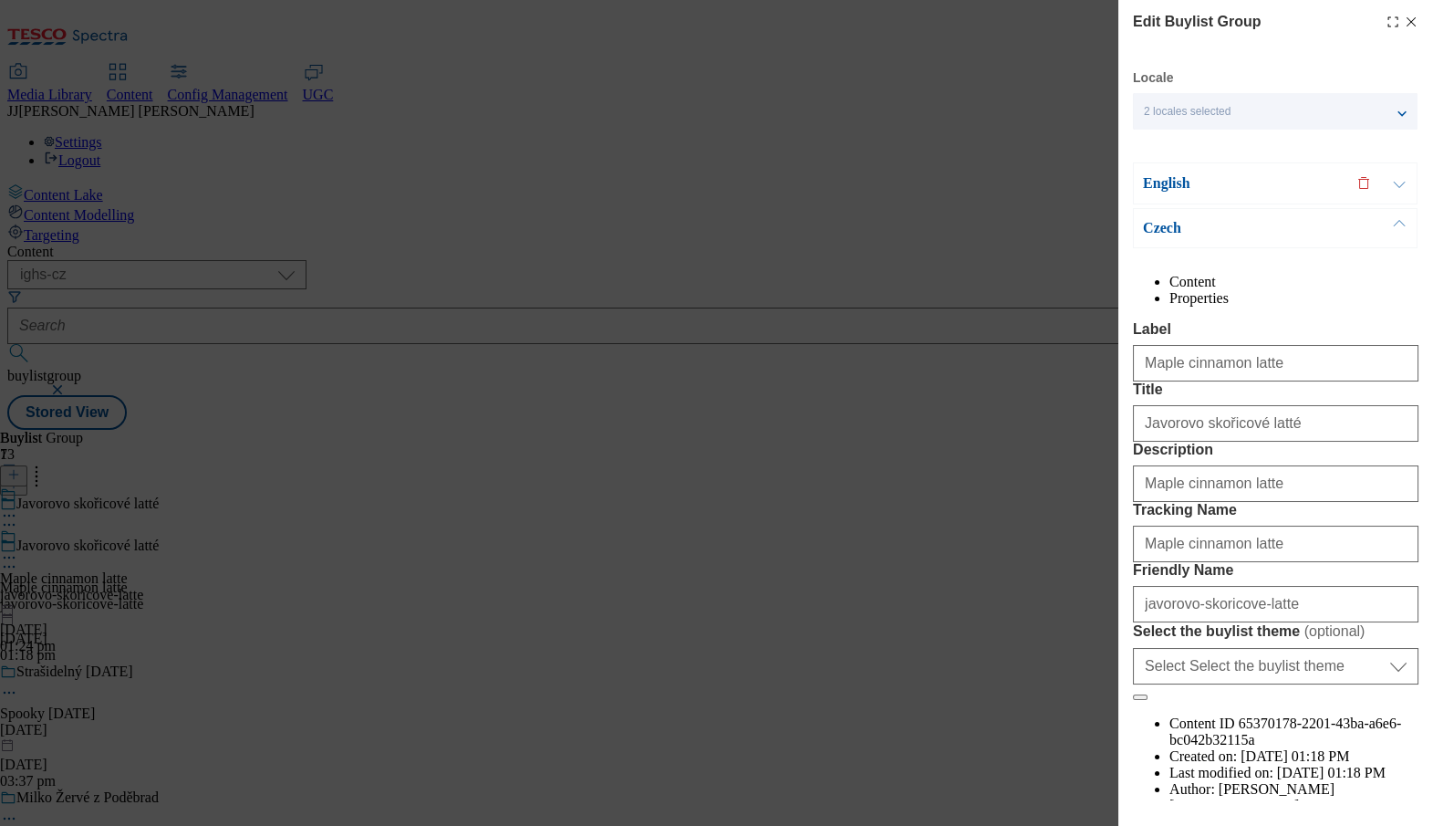
click at [1353, 305] on li "Properties" at bounding box center [1294, 298] width 249 height 16
drag, startPoint x: 1132, startPoint y: 523, endPoint x: 1432, endPoint y: 514, distance: 300.3
click at [1432, 514] on div "Edit Buylist Group Locale 2 locales selected English Czech English Content Prop…" at bounding box center [1275, 400] width 315 height 800
copy span "[PERSON_NAME][EMAIL_ADDRESS][DOMAIN_NAME]"
drag, startPoint x: 1292, startPoint y: 523, endPoint x: 1130, endPoint y: 521, distance: 161.5
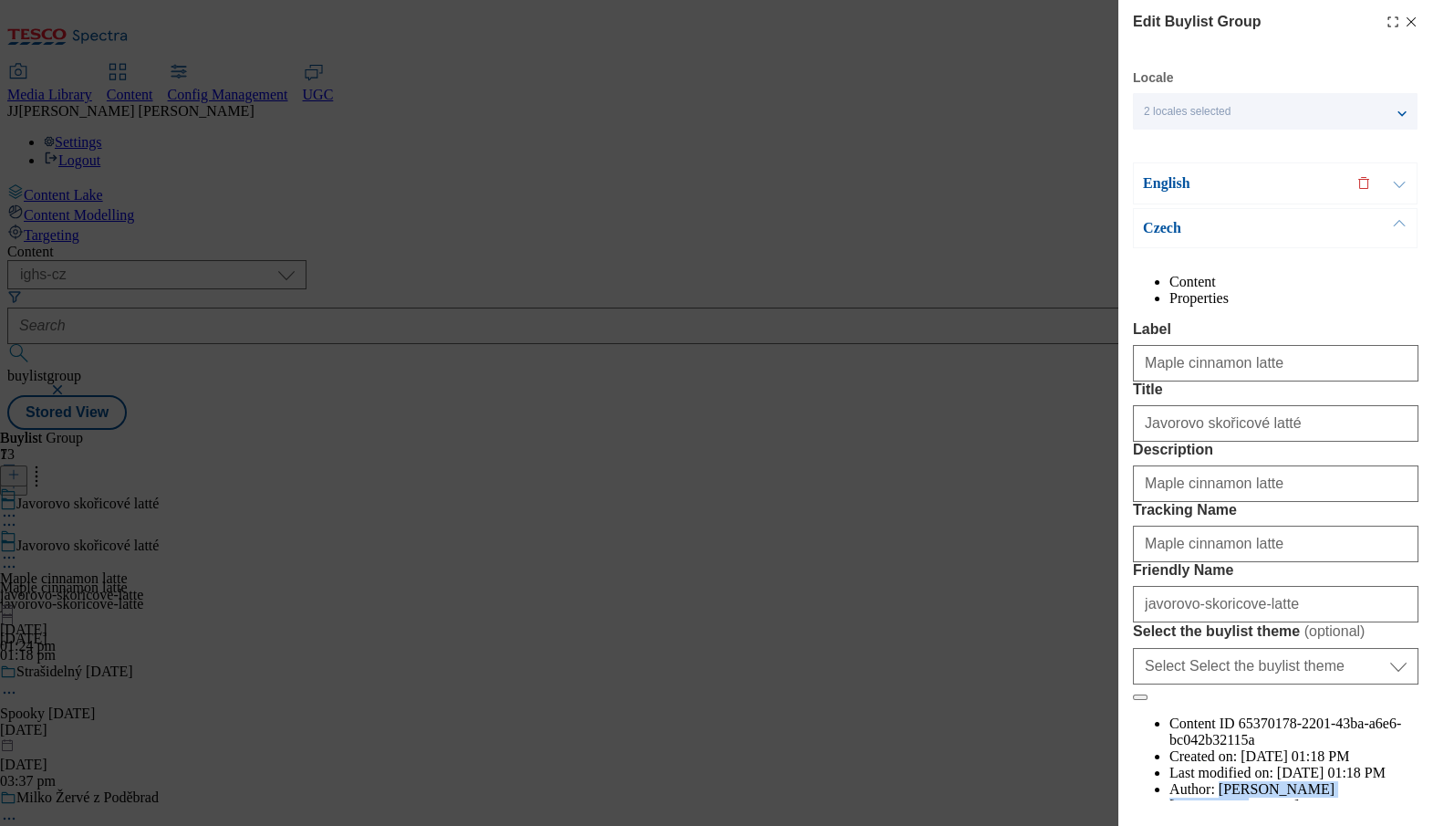
click at [1130, 521] on div "Edit Buylist Group Locale 2 locales selected English Czech English Content Prop…" at bounding box center [1275, 400] width 315 height 800
click at [808, 514] on div "Edit Buylist Group Locale 2 locales selected English Czech English Content Prop…" at bounding box center [716, 413] width 1433 height 826
click at [1409, 22] on icon "Modal" at bounding box center [1411, 22] width 15 height 15
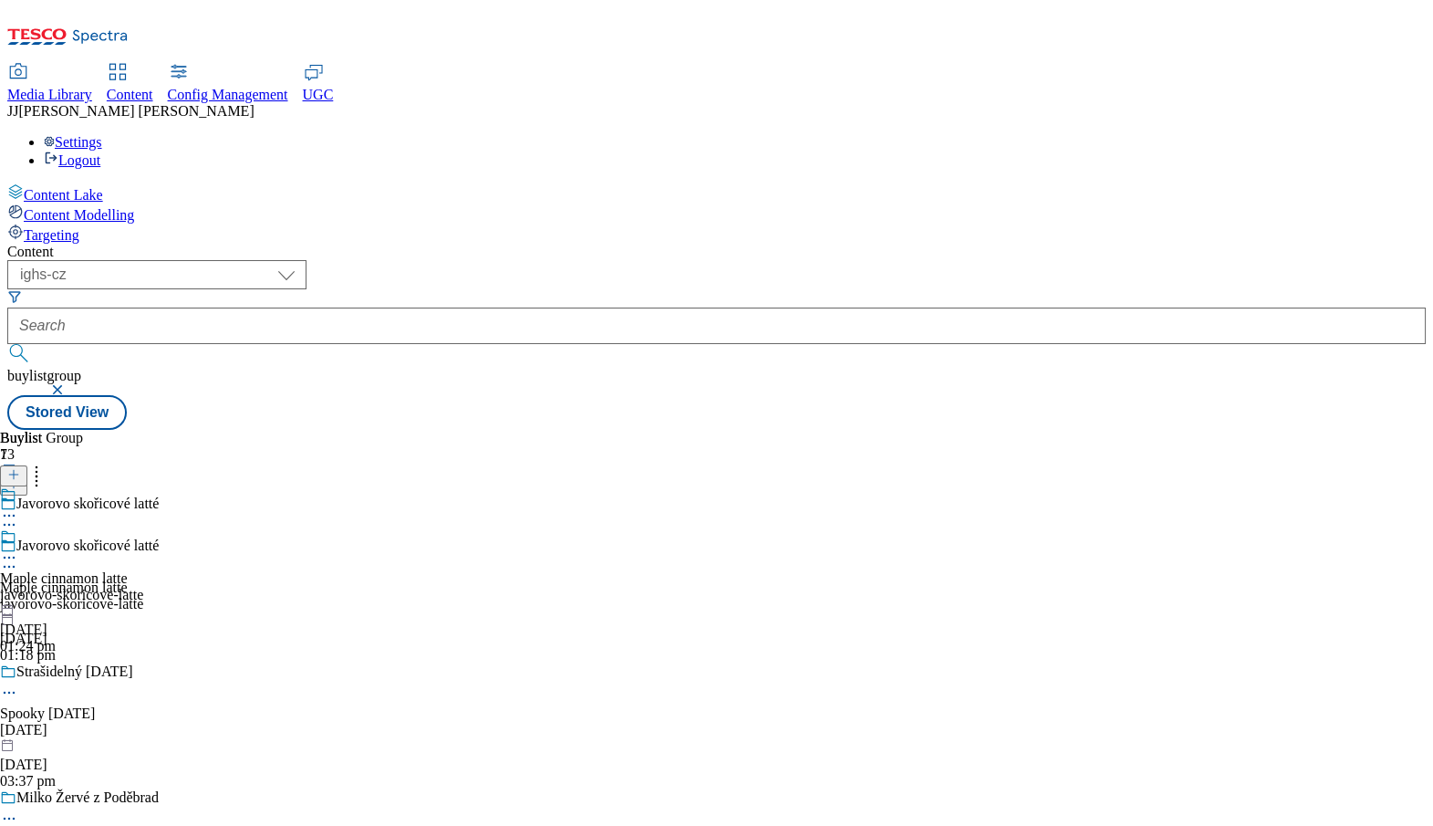
click at [143, 587] on div "javorovo-skoricove-latte" at bounding box center [71, 595] width 143 height 16
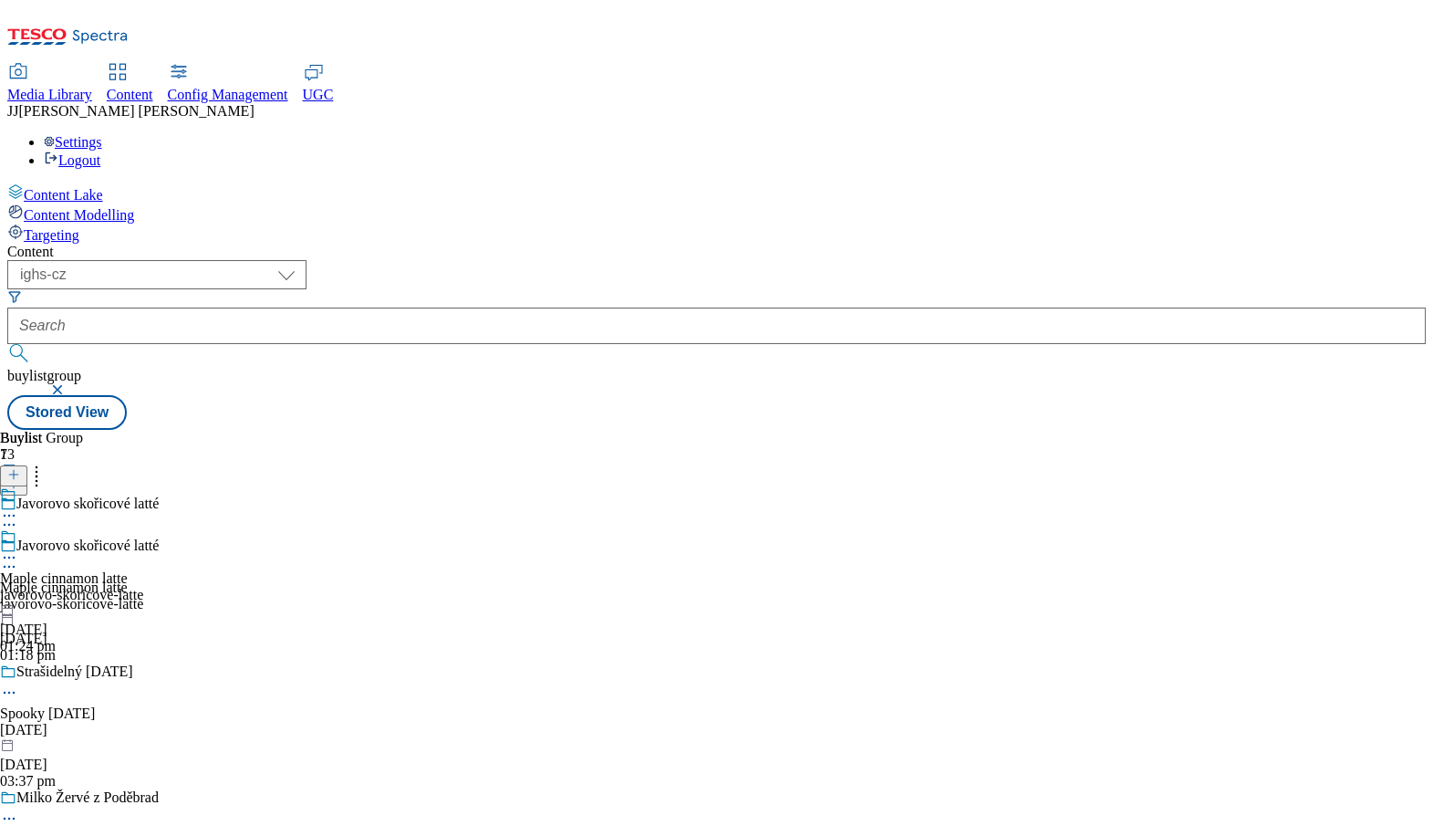
click at [143, 587] on div "javorovo-skoricove-latte" at bounding box center [71, 595] width 143 height 16
click at [143, 545] on div "javorovo-skoricove-latte" at bounding box center [71, 553] width 143 height 16
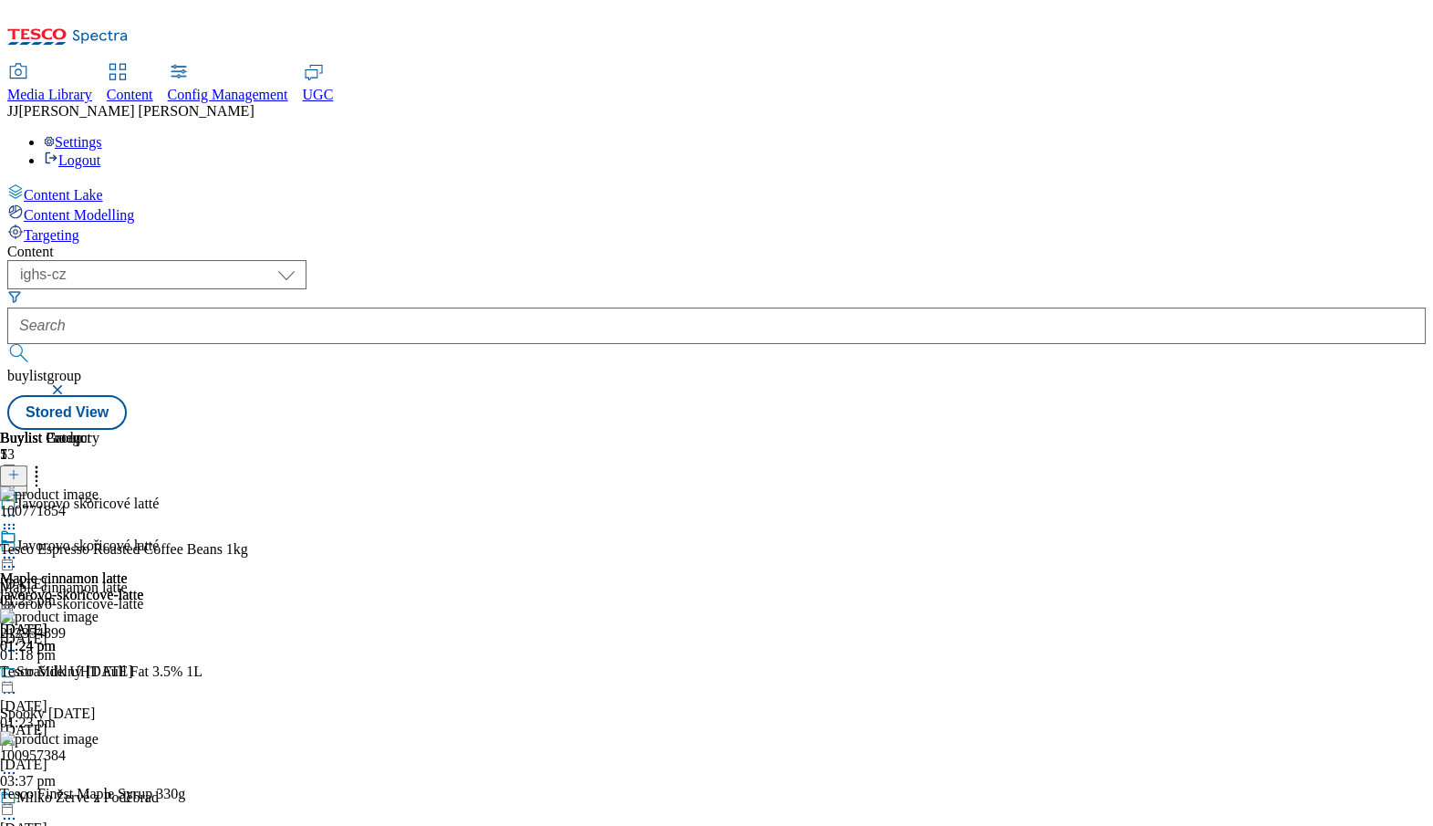
click at [348, 722] on div "[DATE]" at bounding box center [174, 730] width 348 height 16
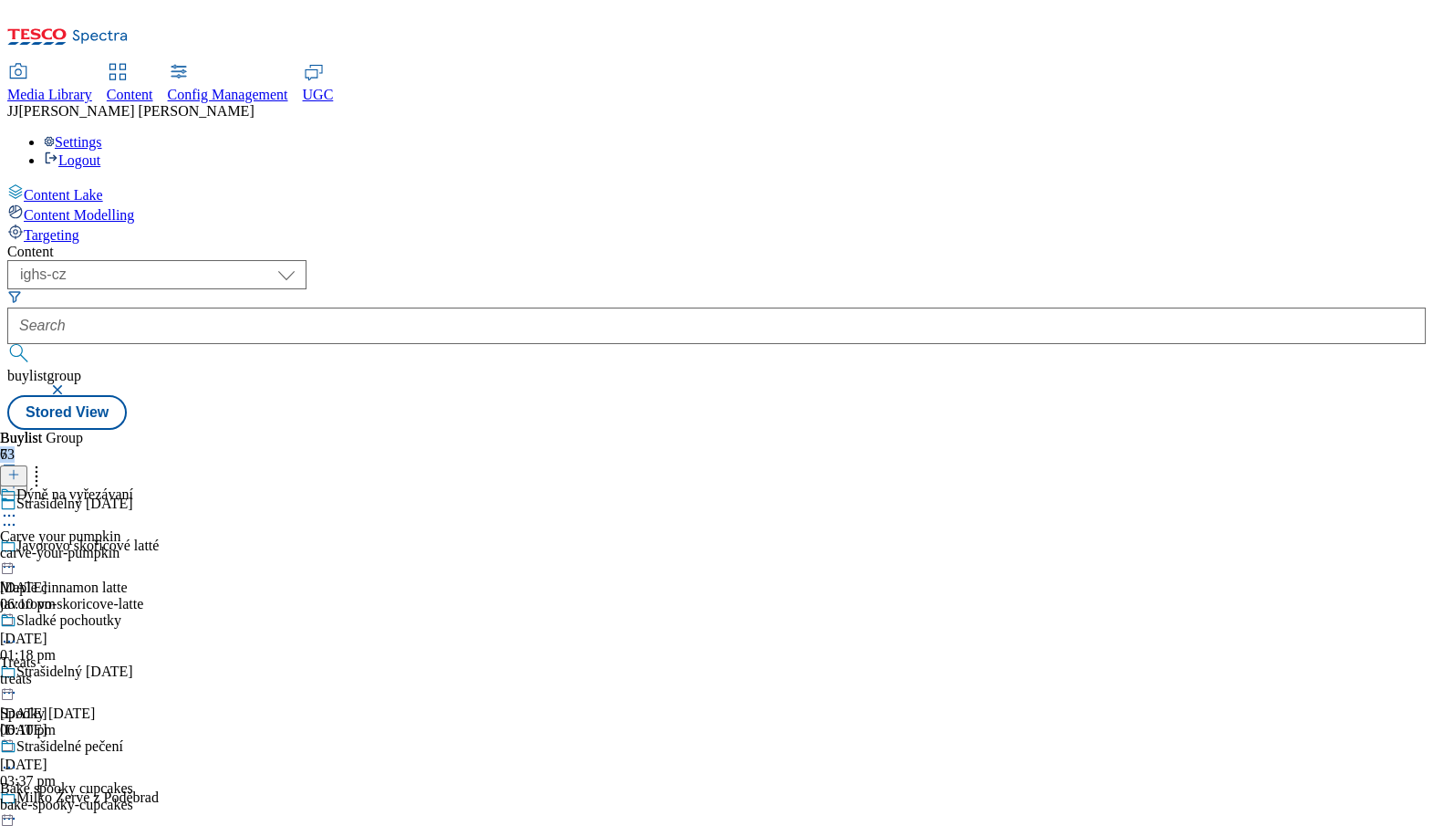
drag, startPoint x: 353, startPoint y: 181, endPoint x: 388, endPoint y: 181, distance: 34.7
click at [348, 430] on div "Buylist Group 73" at bounding box center [174, 463] width 348 height 66
click at [426, 537] on div "Javorovo skořicové latté Maple cinnamon latte javorovo-skoricove-latte [DATE] 0…" at bounding box center [225, 600] width 450 height 126
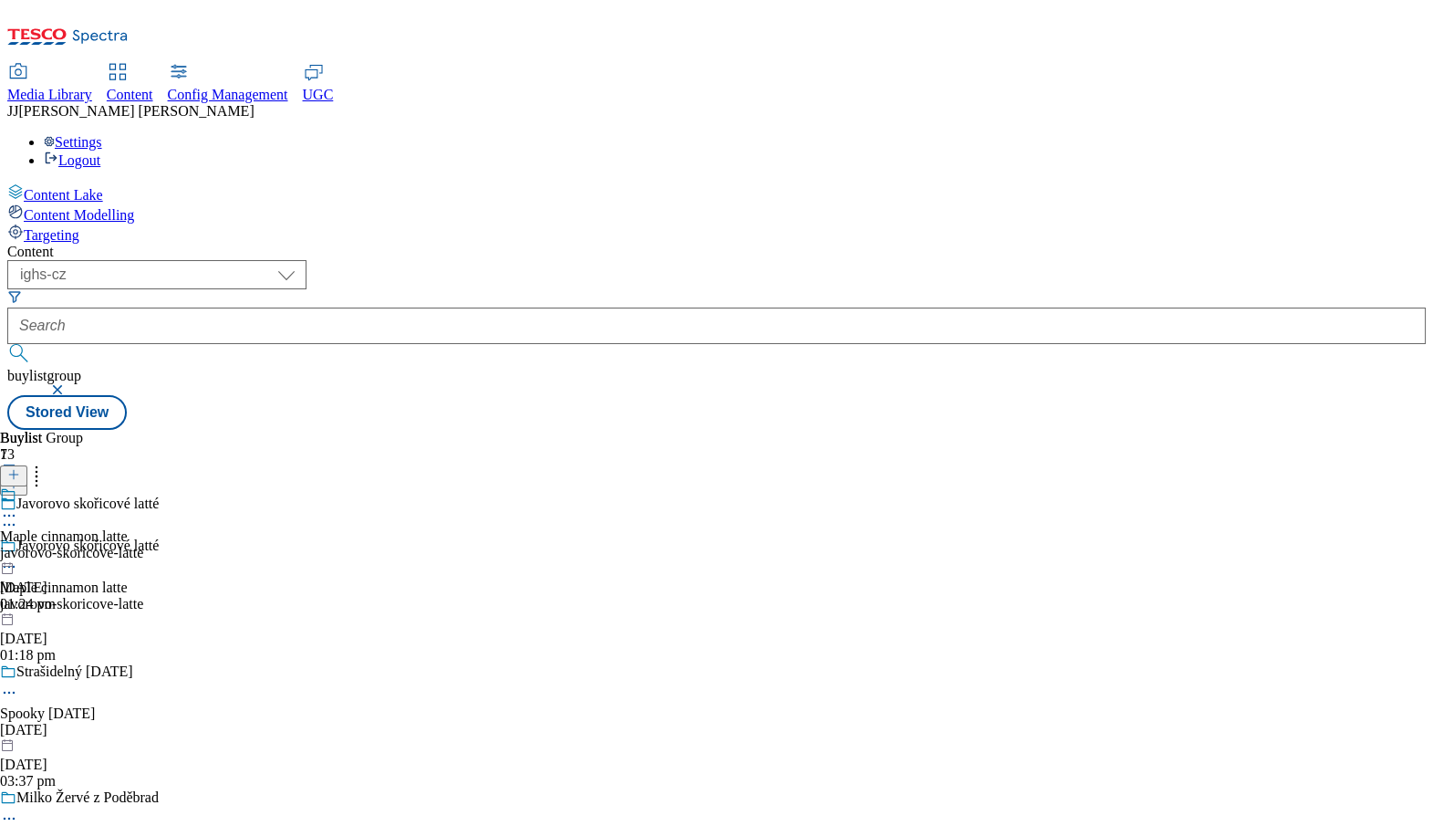
click at [450, 722] on div "[DATE]" at bounding box center [225, 730] width 450 height 16
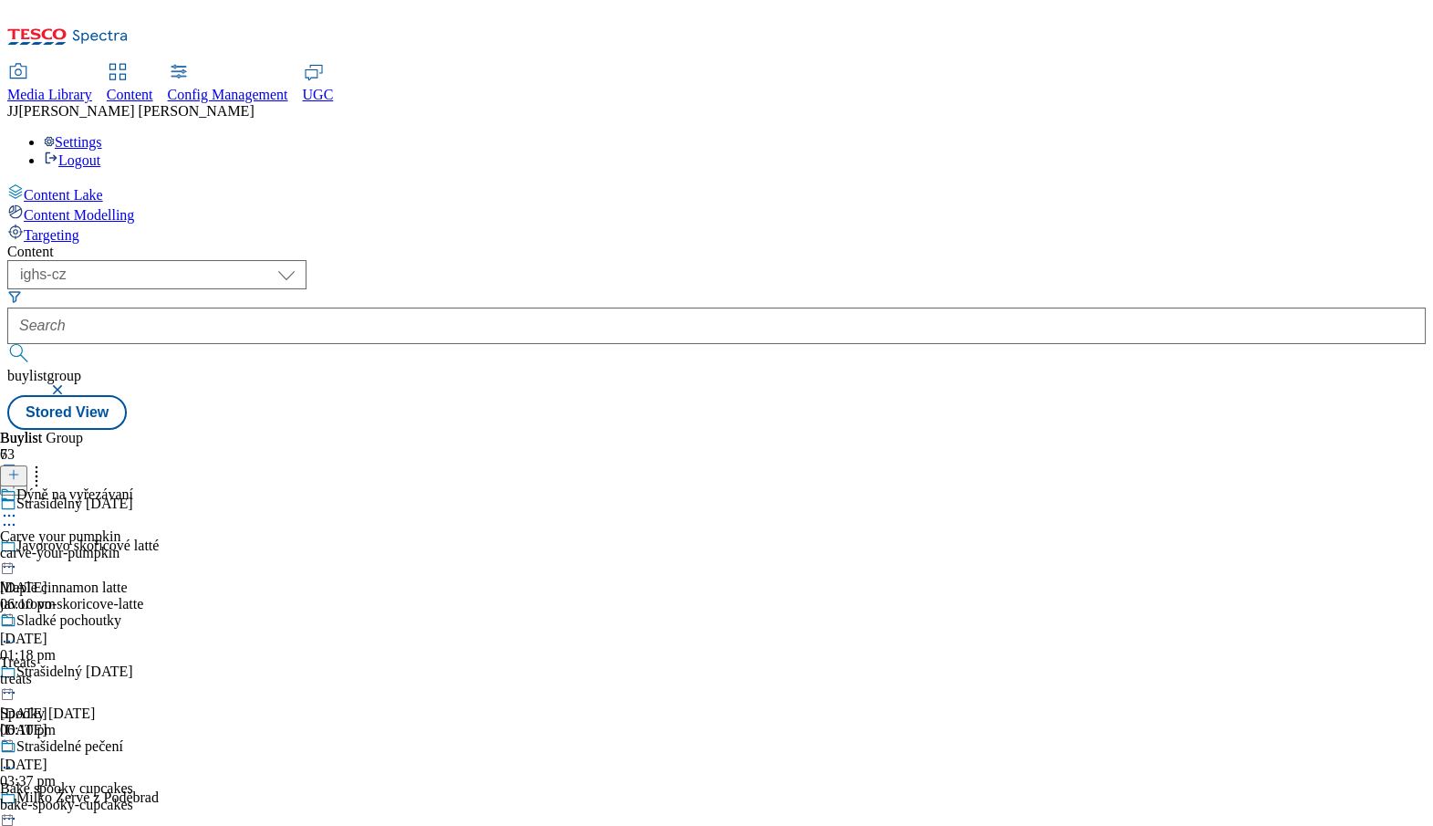
scroll to position [347, 0]
drag, startPoint x: 279, startPoint y: 524, endPoint x: 409, endPoint y: 525, distance: 129.6
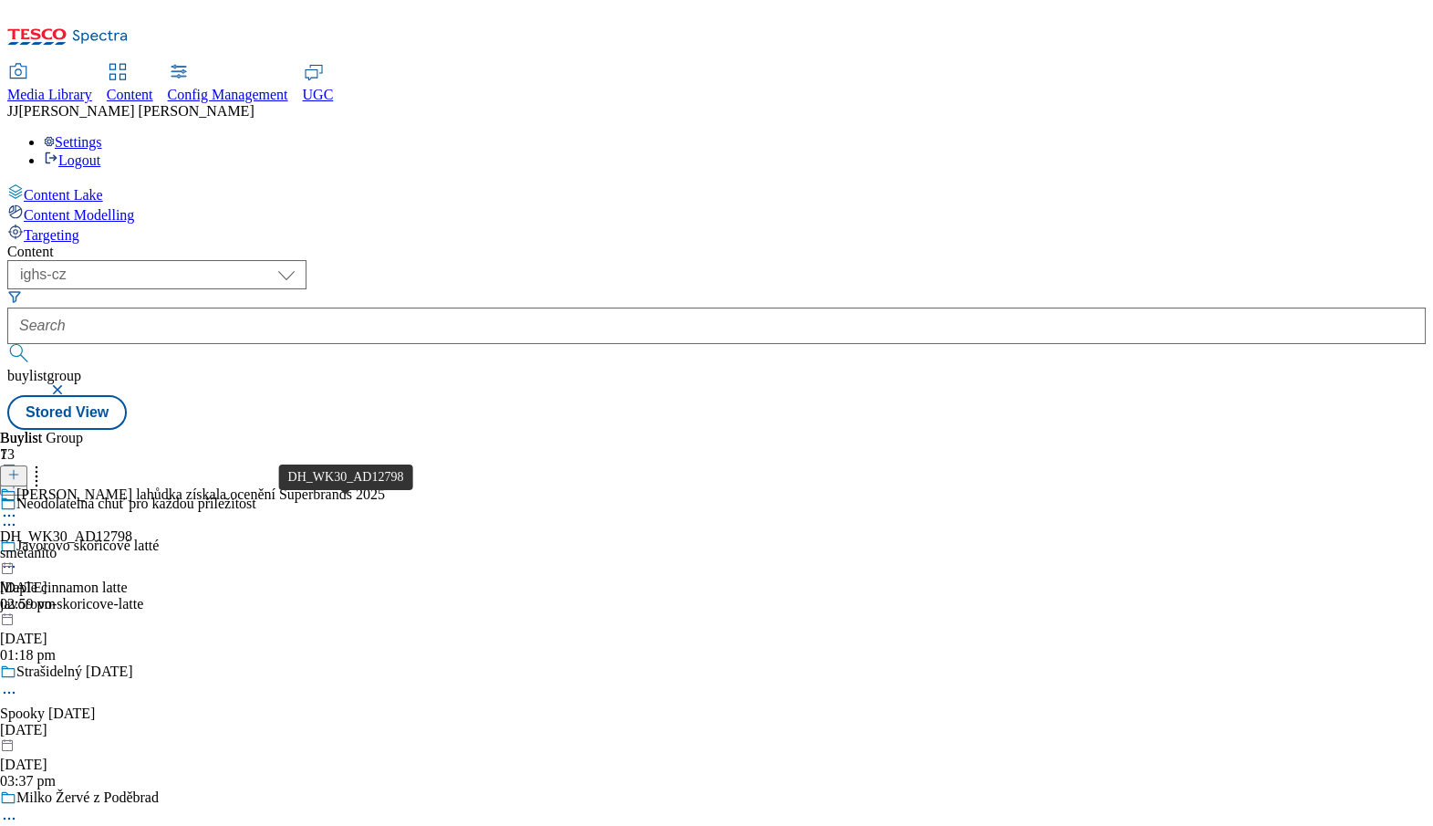
scroll to position [359, 0]
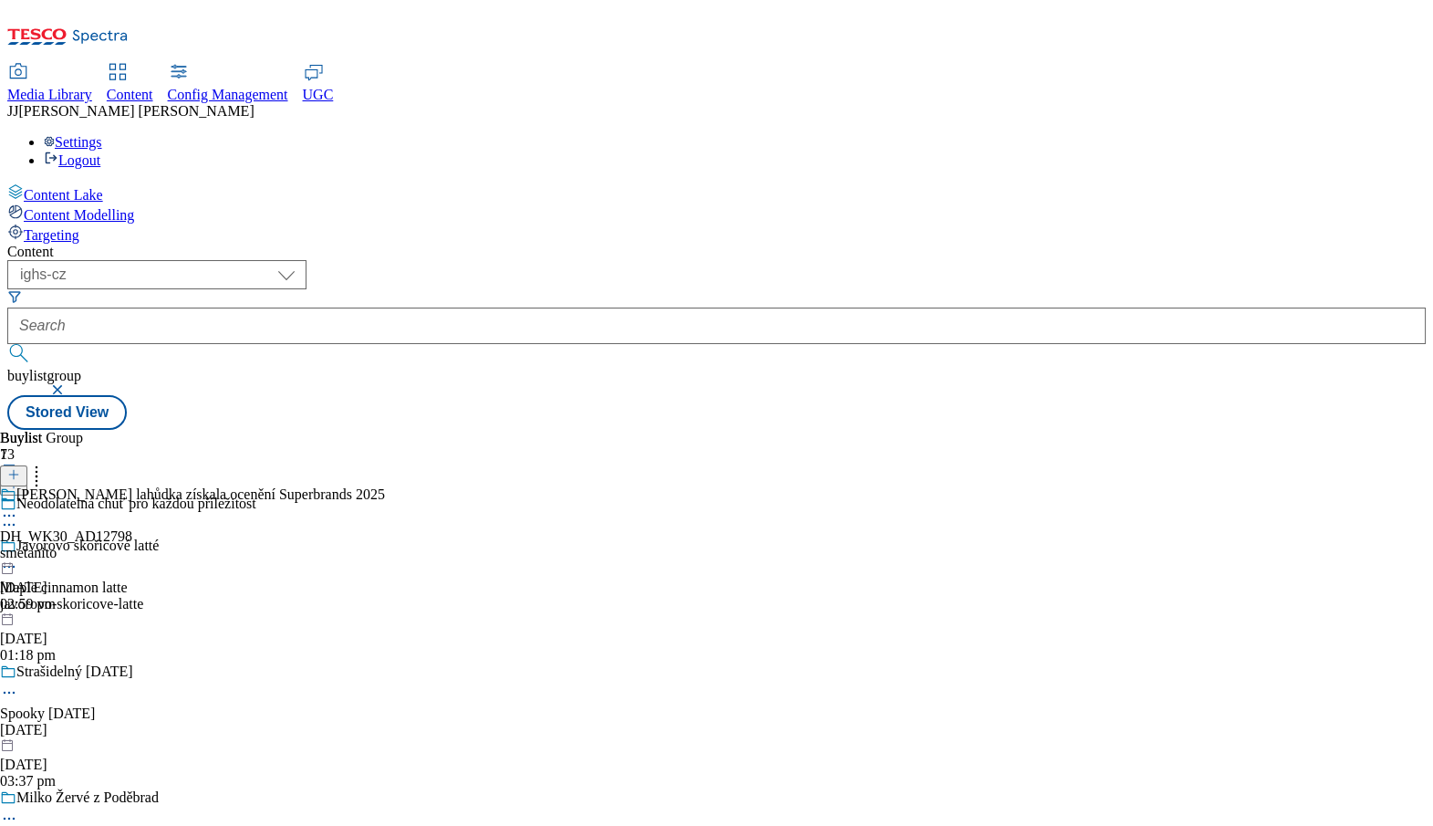
drag, startPoint x: 275, startPoint y: 510, endPoint x: 455, endPoint y: 510, distance: 180.6
drag, startPoint x: 277, startPoint y: 324, endPoint x: 424, endPoint y: 324, distance: 146.9
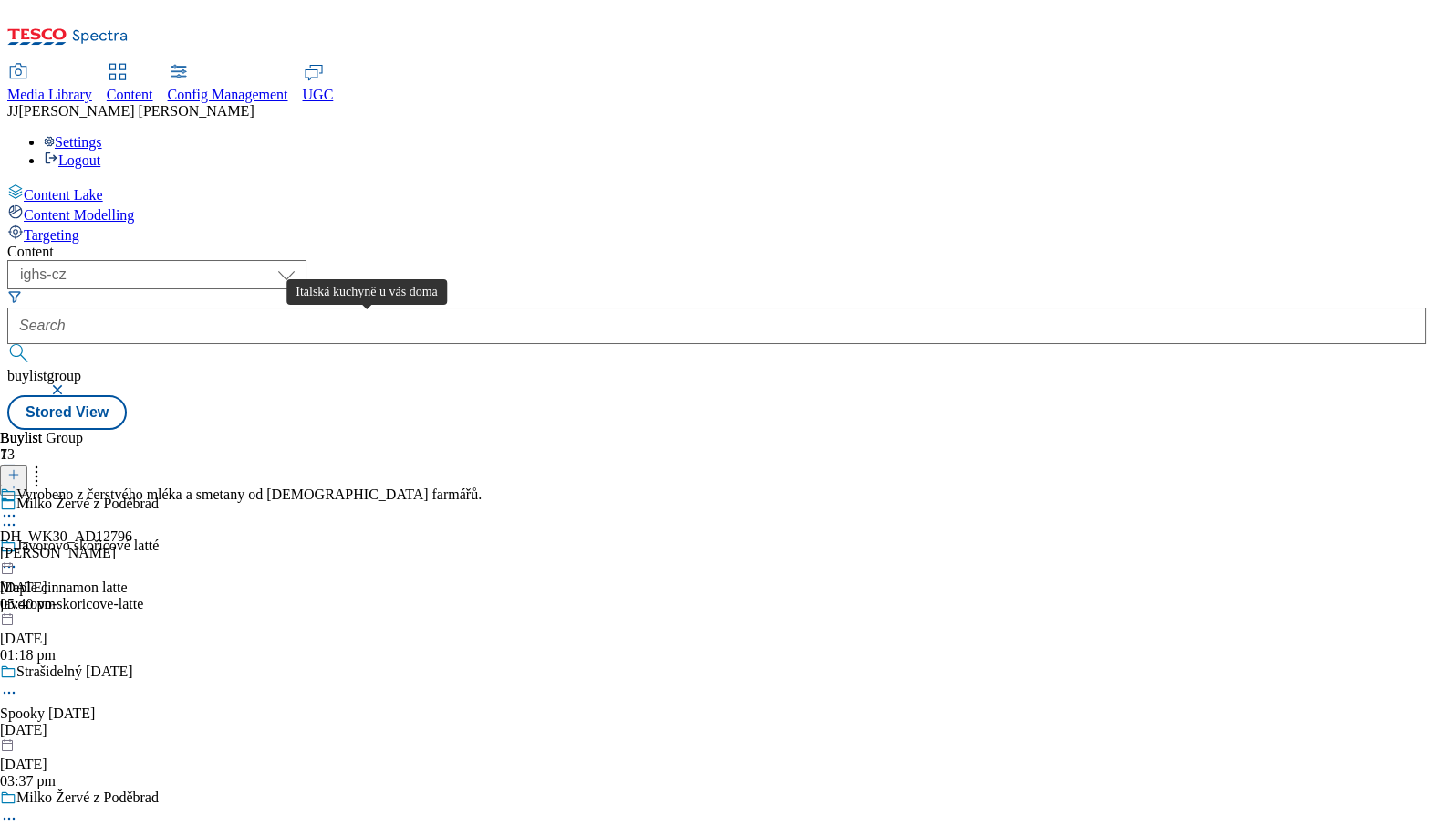
scroll to position [1137, 0]
drag, startPoint x: 278, startPoint y: 366, endPoint x: 419, endPoint y: 366, distance: 140.5
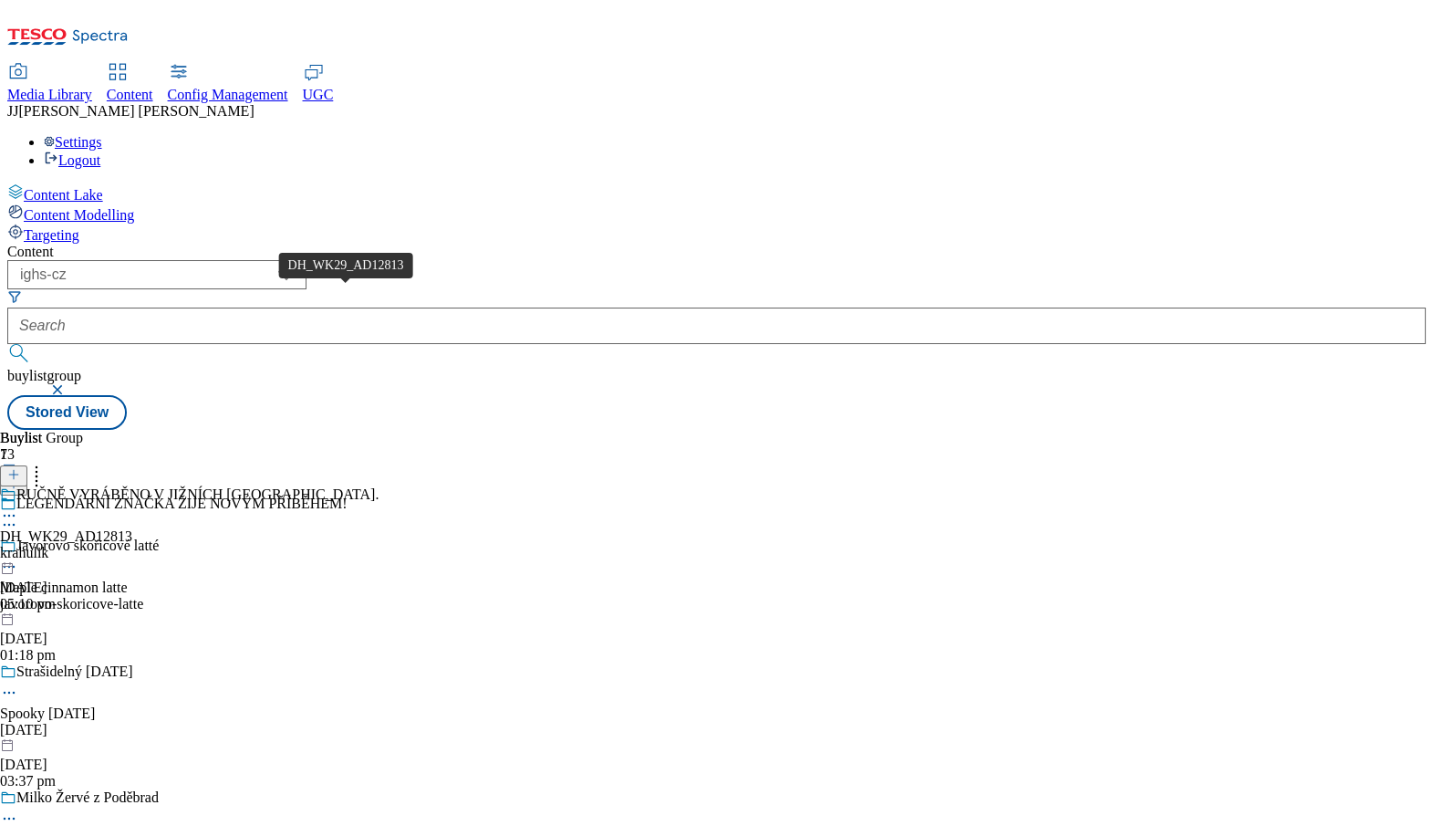
drag, startPoint x: 276, startPoint y: 297, endPoint x: 388, endPoint y: 298, distance: 111.3
click at [379, 545] on div "krahulik" at bounding box center [189, 553] width 379 height 16
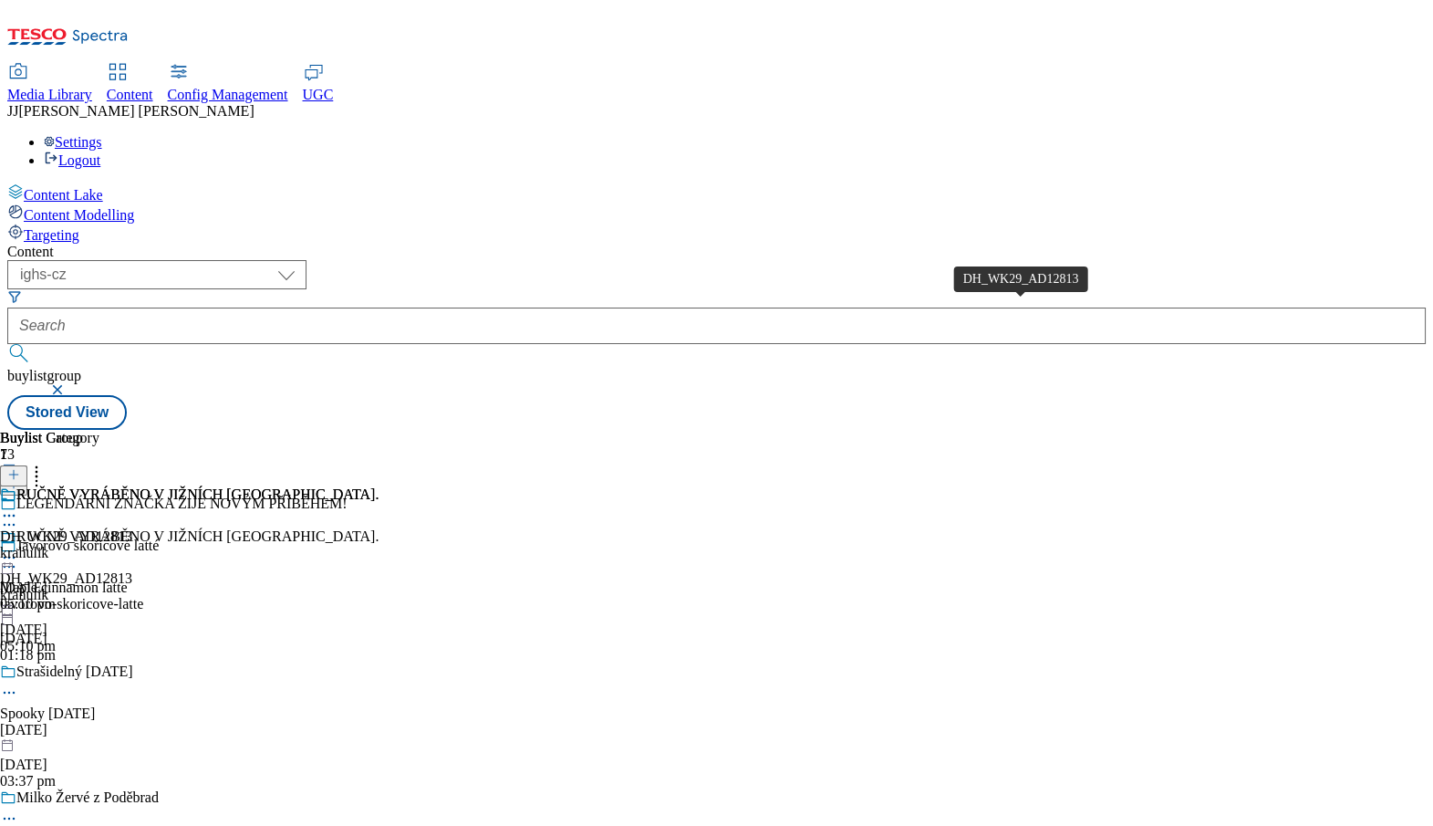
click at [132, 528] on div "DH_WK29_AD12813" at bounding box center [66, 536] width 132 height 16
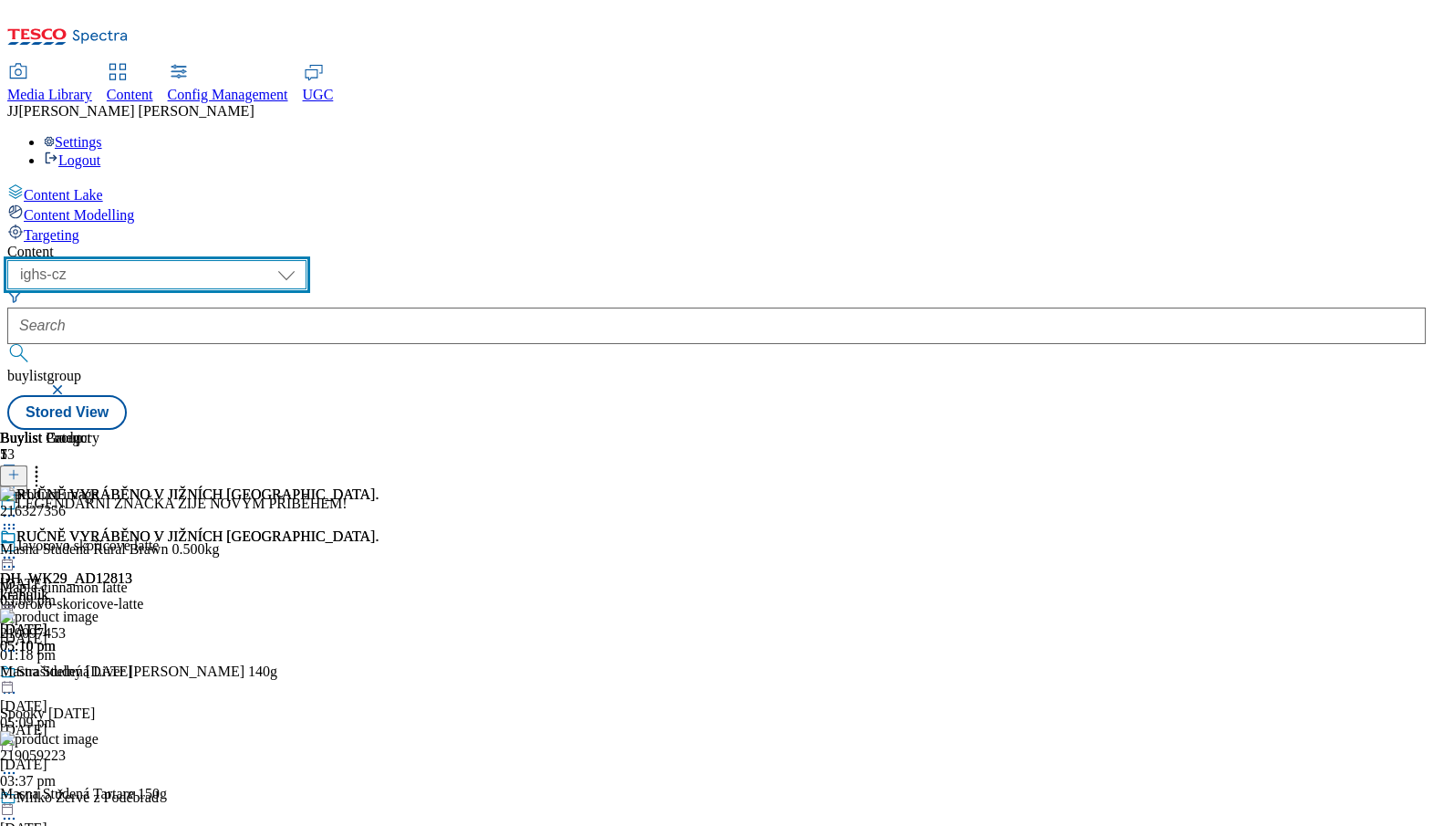
click at [307, 260] on select "dotcom-cz dotcom-hu dotcom-sk fnf-uk ghs-roi ghs-uk group-comms ighs-cz ighs-hu…" at bounding box center [156, 274] width 299 height 29
click at [237, 260] on select "dotcom-cz dotcom-hu dotcom-sk fnf-uk ghs-roi ghs-uk group-comms ighs-cz ighs-hu…" at bounding box center [156, 274] width 299 height 29
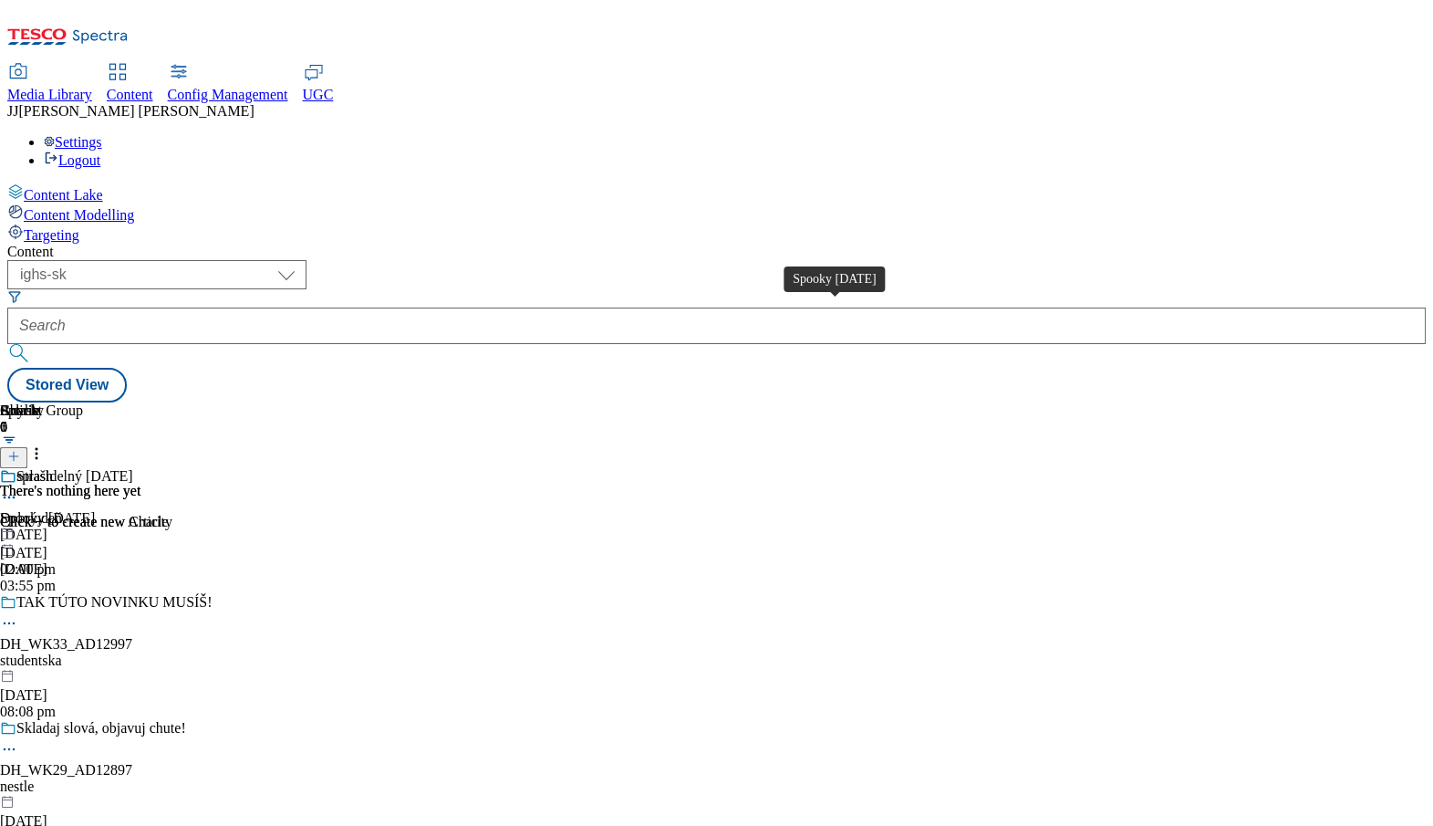
click at [95, 510] on div "Spooky [DATE]" at bounding box center [47, 518] width 95 height 16
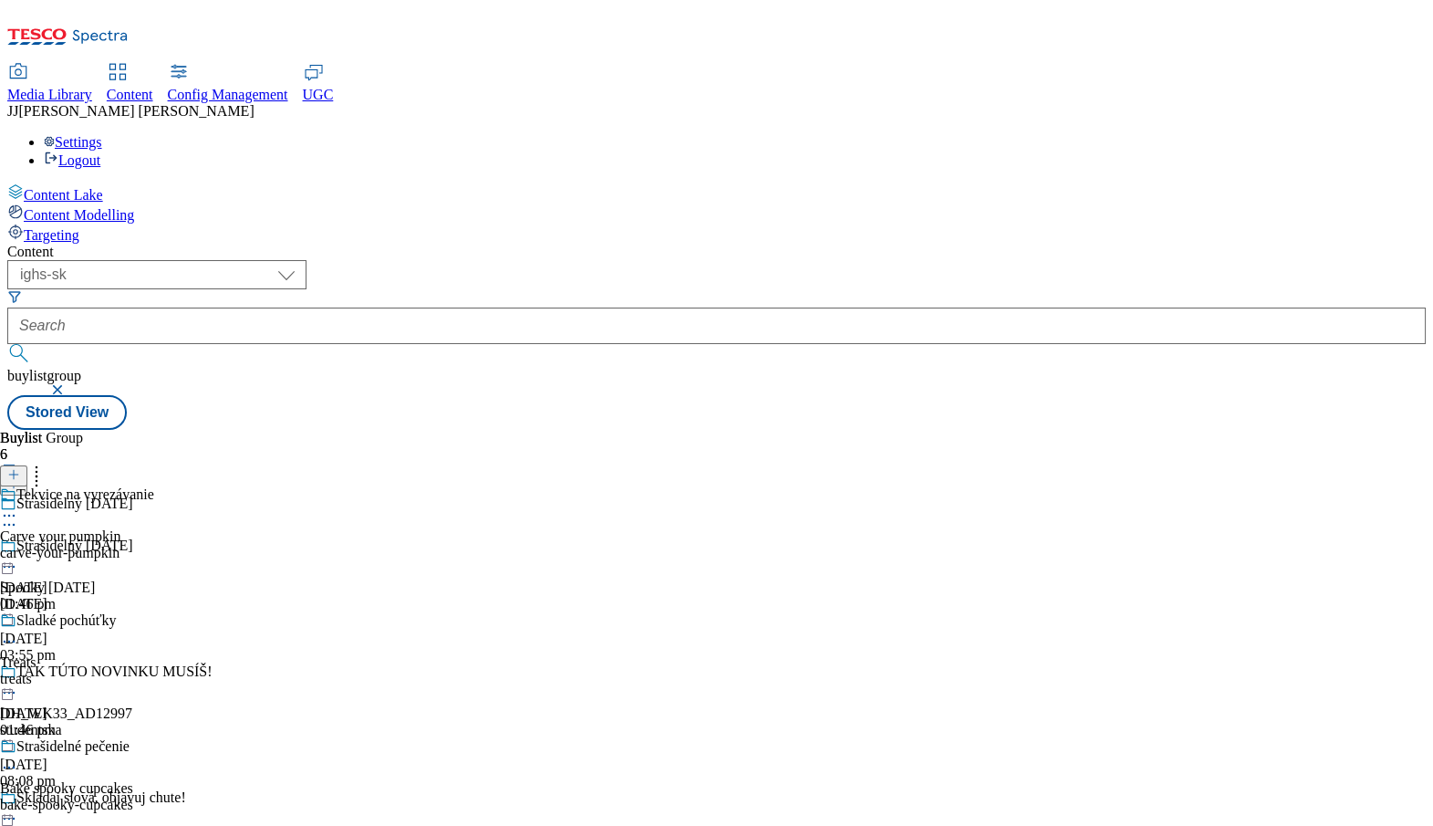
scroll to position [3, 0]
click at [339, 722] on div "studentska" at bounding box center [169, 730] width 339 height 16
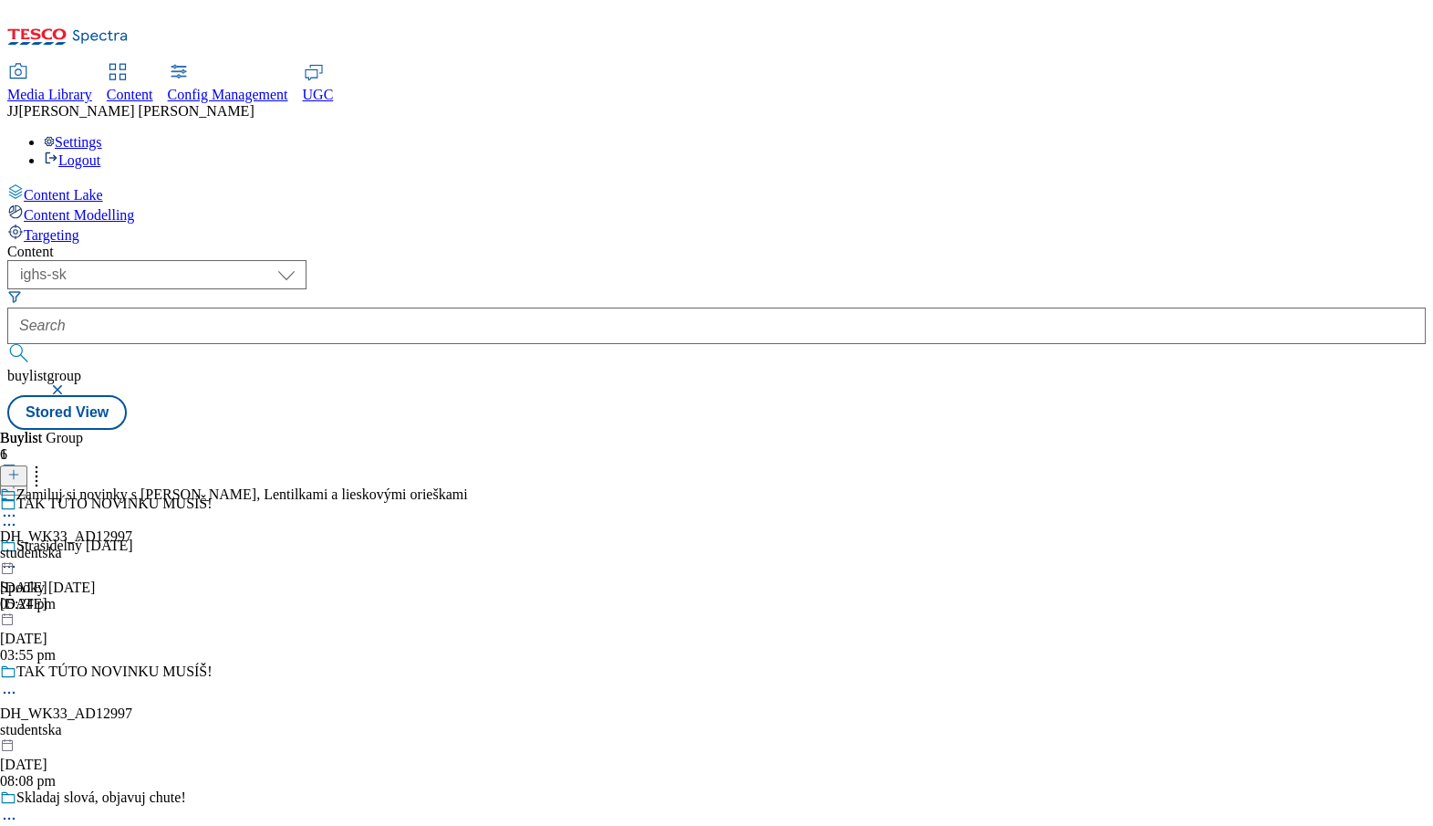
click at [339, 789] on div "Skladaj slová, objavuj chute!" at bounding box center [169, 810] width 339 height 42
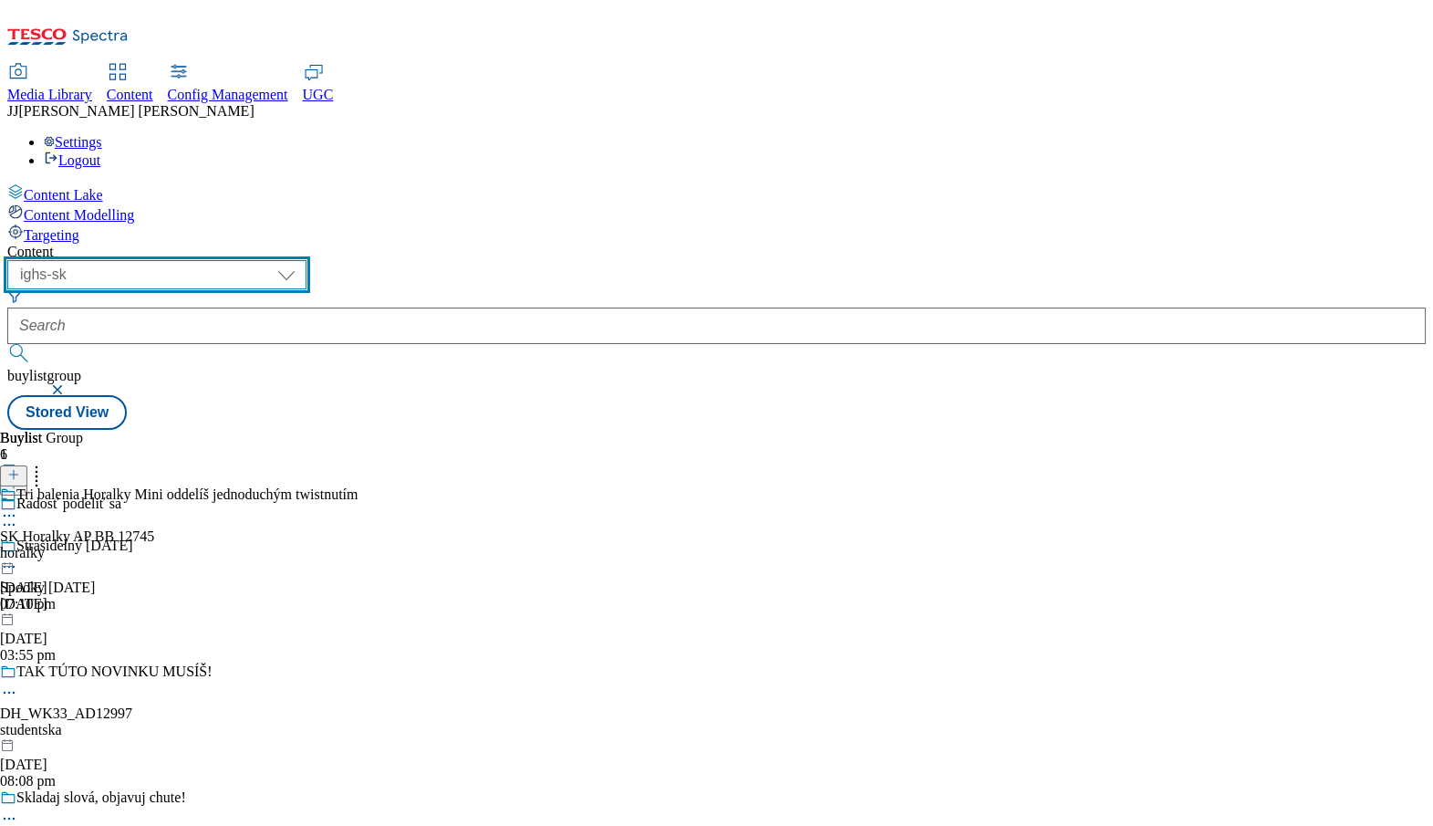
click at [307, 260] on select "dotcom-cz dotcom-hu dotcom-sk fnf-uk ghs-roi ghs-uk group-comms ighs-cz ighs-hu…" at bounding box center [156, 274] width 299 height 29
select select "ighs-hu"
click at [237, 260] on select "dotcom-cz dotcom-hu dotcom-sk fnf-uk ghs-roi ghs-uk group-comms ighs-cz ighs-hu…" at bounding box center [156, 274] width 299 height 29
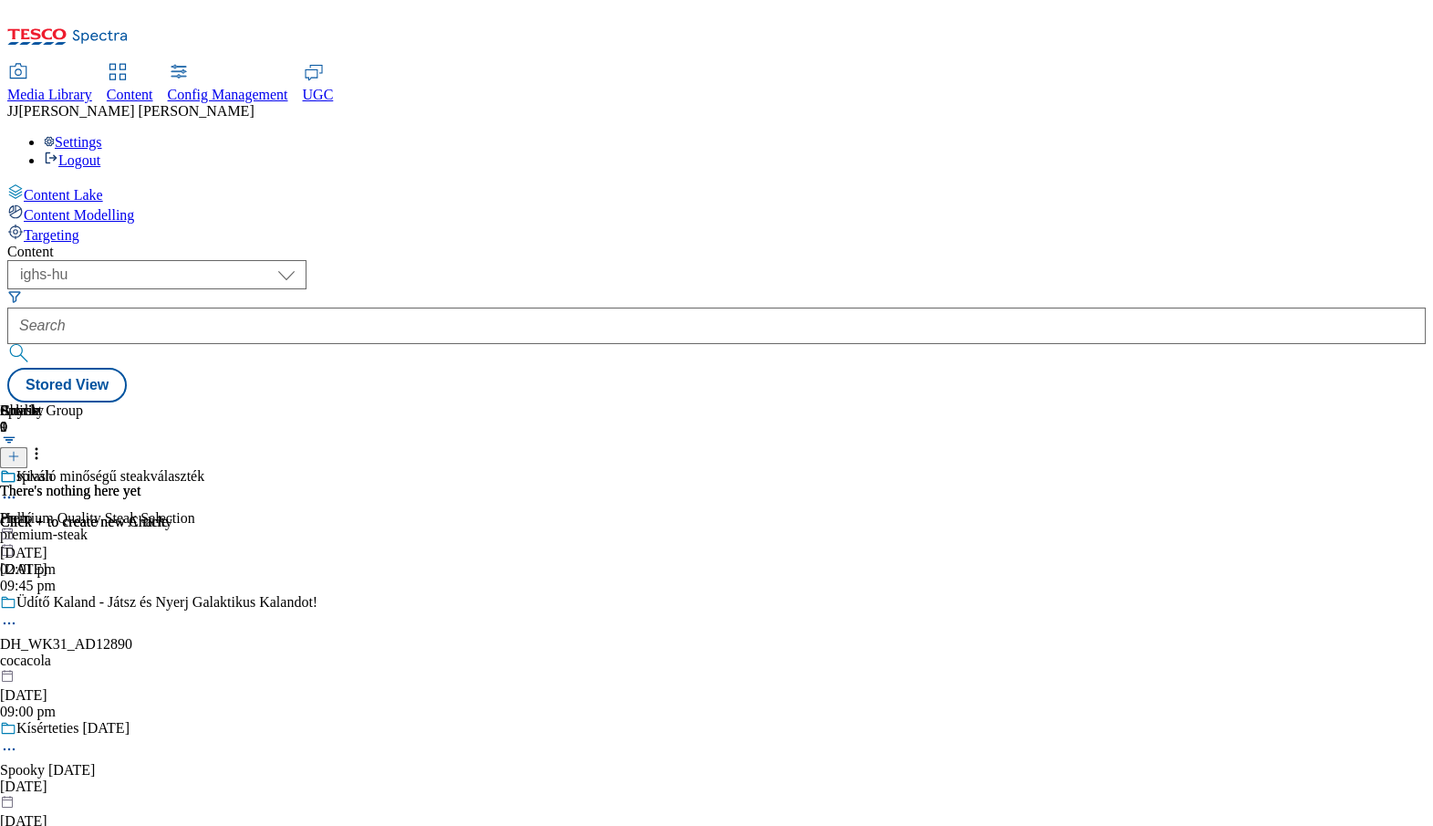
click at [468, 526] on div "premium-steak" at bounding box center [234, 534] width 468 height 16
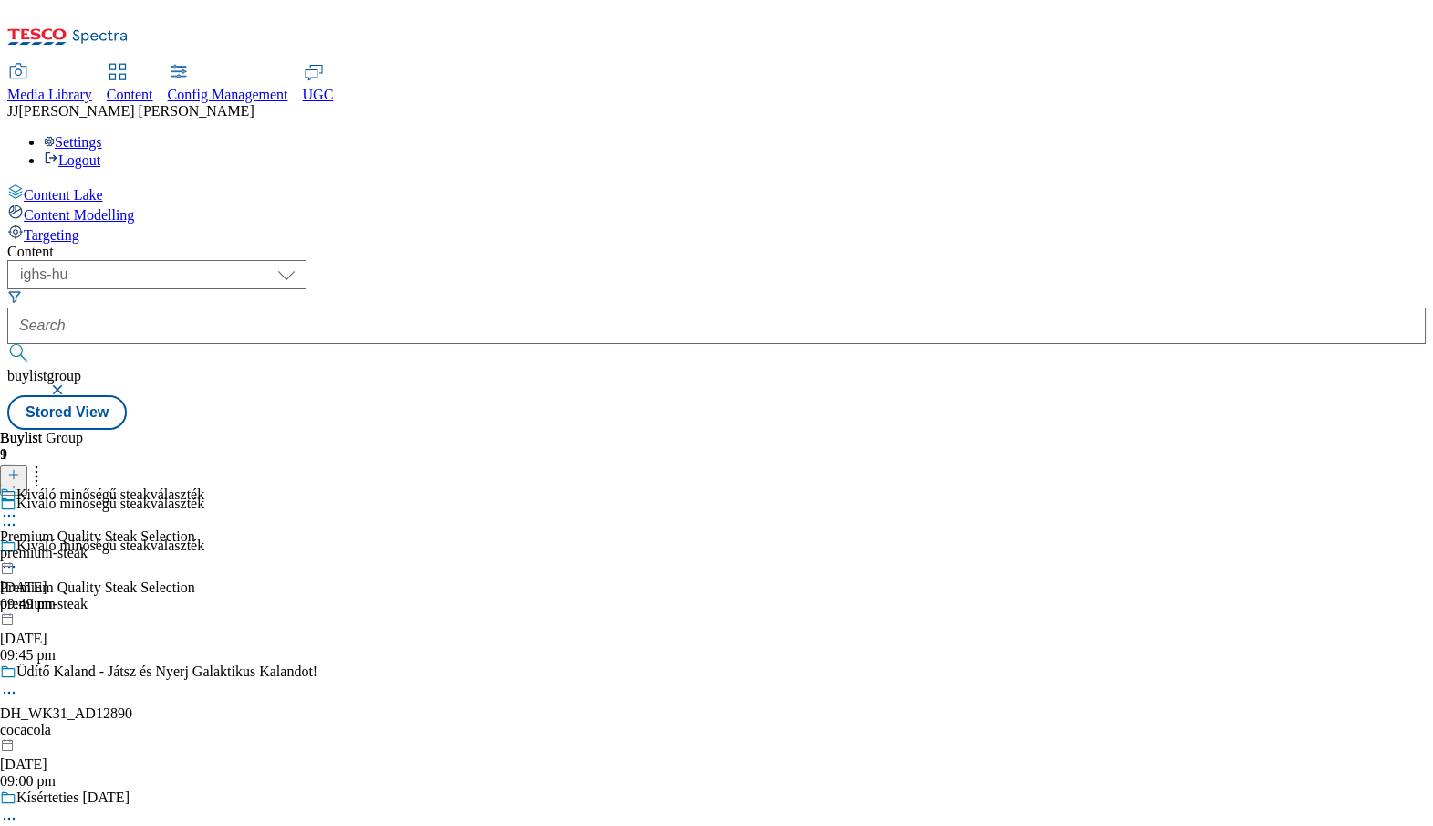
click at [418, 663] on div "Üdítő Kaland - Játsz és Nyerj Galaktikus Kalandot! DH_WK31_AD12890 cocacola [DA…" at bounding box center [234, 726] width 468 height 126
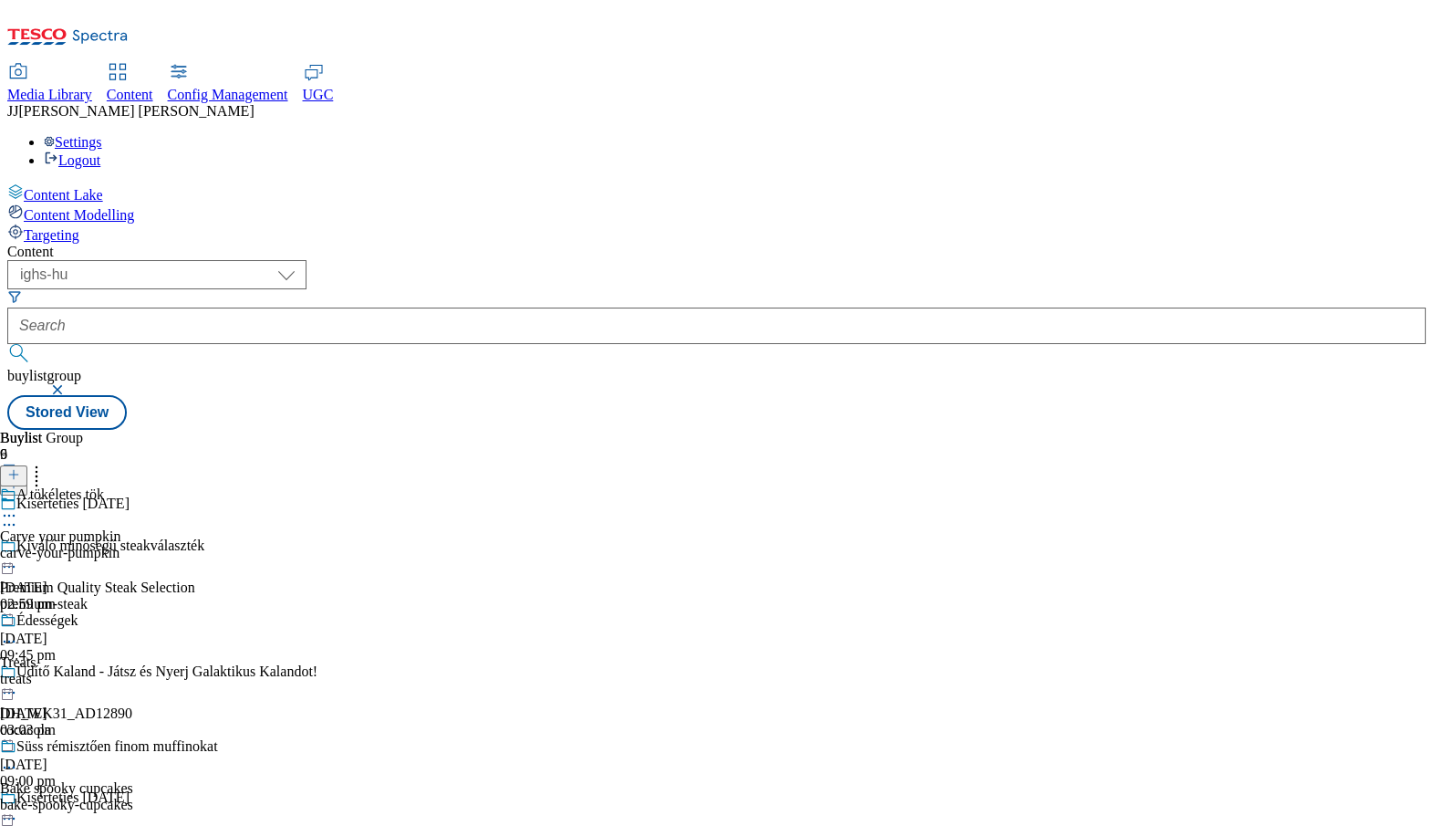
scroll to position [421, 0]
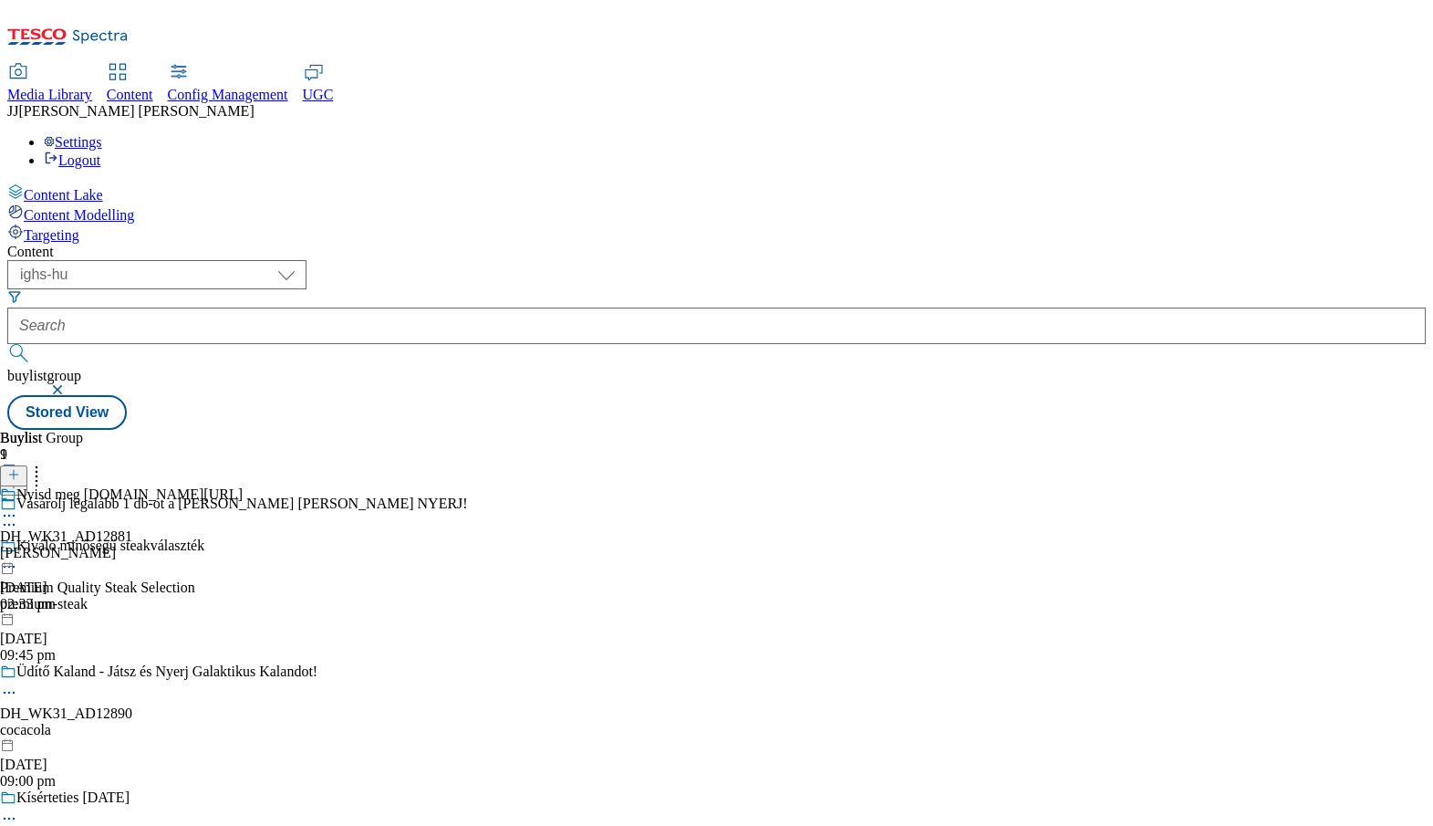
click at [437, 596] on div "premium-steak" at bounding box center [234, 604] width 468 height 16
click at [468, 722] on div "cocacola" at bounding box center [234, 730] width 468 height 16
click at [455, 537] on div "Kiváló minőségű steakválaszték Premium Quality Steak Selection premium-steak [D…" at bounding box center [234, 600] width 468 height 126
click at [431, 722] on div "cocacola" at bounding box center [234, 730] width 468 height 16
